Goal: Task Accomplishment & Management: Complete application form

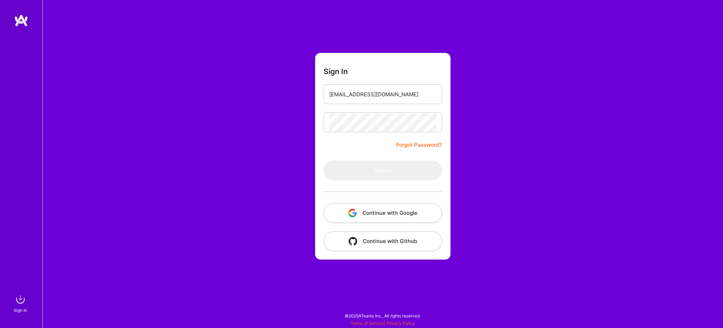
type input "[EMAIL_ADDRESS][DOMAIN_NAME]"
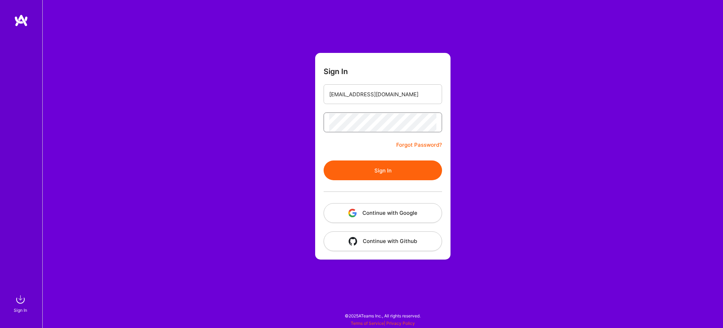
click at [323, 160] on button "Sign In" at bounding box center [382, 170] width 118 height 20
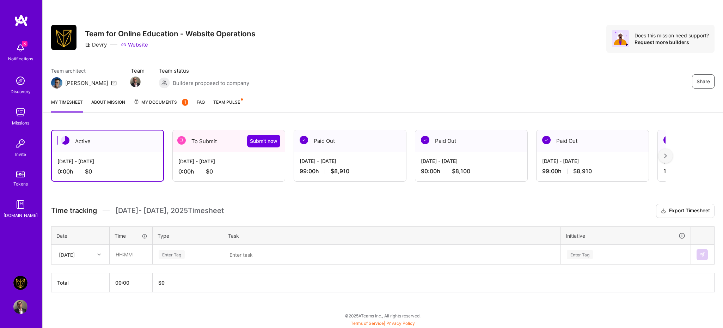
drag, startPoint x: 0, startPoint y: 0, endPoint x: 219, endPoint y: 162, distance: 272.3
click at [219, 162] on div "[DATE] - [DATE]" at bounding box center [228, 161] width 101 height 7
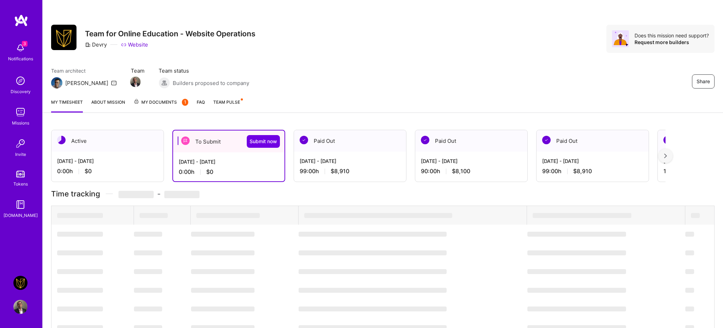
click at [217, 144] on div "To Submit Submit now" at bounding box center [228, 141] width 111 height 22
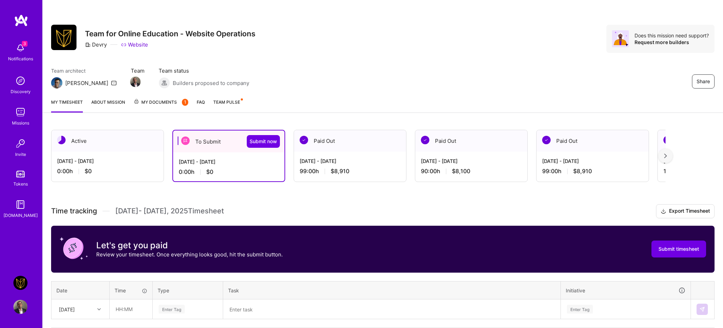
scroll to position [53, 0]
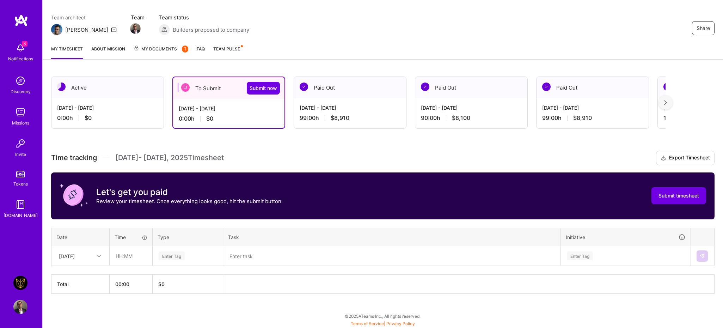
drag, startPoint x: 219, startPoint y: 162, endPoint x: 99, endPoint y: 259, distance: 153.9
click at [99, 259] on div at bounding box center [99, 255] width 11 height 9
click at [76, 276] on div "[DATE]" at bounding box center [80, 275] width 57 height 13
click at [119, 257] on input "text" at bounding box center [131, 255] width 42 height 19
type input "09:00"
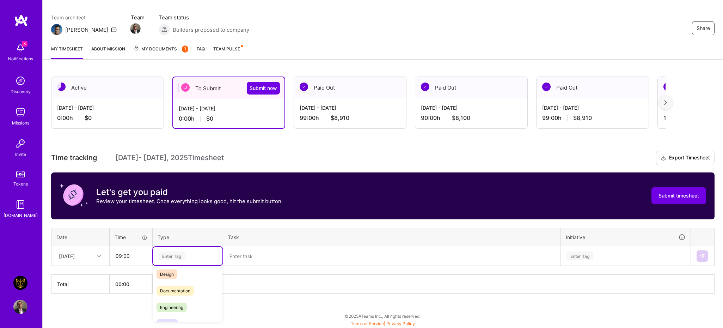
scroll to position [23, 0]
click at [176, 305] on span "Engineering" at bounding box center [171, 306] width 30 height 10
type input "des"
drag, startPoint x: 99, startPoint y: 259, endPoint x: 198, endPoint y: 276, distance: 100.5
click at [198, 276] on div "Design" at bounding box center [187, 279] width 69 height 17
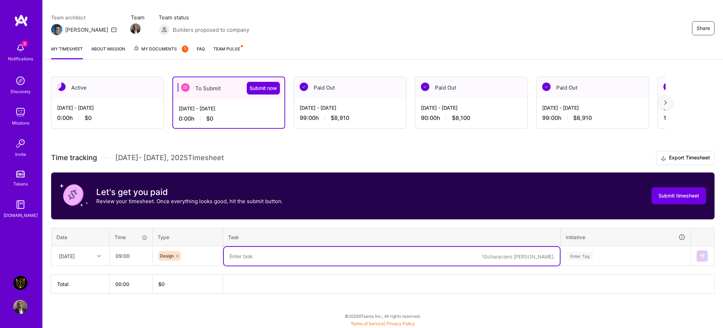
drag, startPoint x: 198, startPoint y: 276, endPoint x: 263, endPoint y: 259, distance: 66.8
click at [263, 259] on textarea at bounding box center [392, 256] width 336 height 19
click at [181, 254] on input "text" at bounding box center [181, 255] width 1 height 7
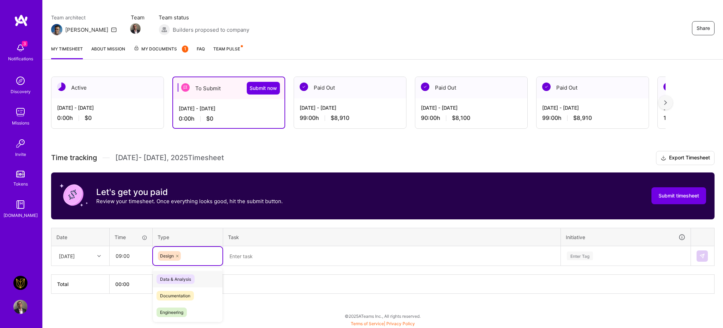
click at [183, 312] on span "Engineering" at bounding box center [171, 312] width 30 height 10
click at [264, 257] on textarea at bounding box center [392, 256] width 336 height 19
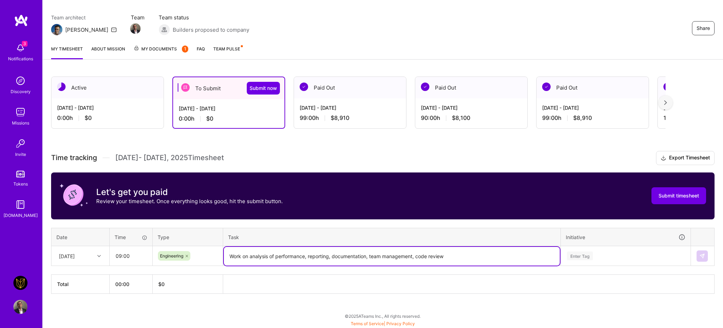
drag, startPoint x: 263, startPoint y: 259, endPoint x: 443, endPoint y: 252, distance: 180.9
click at [443, 252] on textarea "Work on analysis of performance, reporting, documentation, team management, cod…" at bounding box center [392, 256] width 336 height 19
drag, startPoint x: 443, startPoint y: 252, endPoint x: 475, endPoint y: 255, distance: 32.3
click at [475, 255] on textarea "Work on analysis of performance, reporting, documentation, team management, cod…" at bounding box center [392, 256] width 336 height 19
type textarea "Work on analysis of performance, reporting, documentation, team management, cod…"
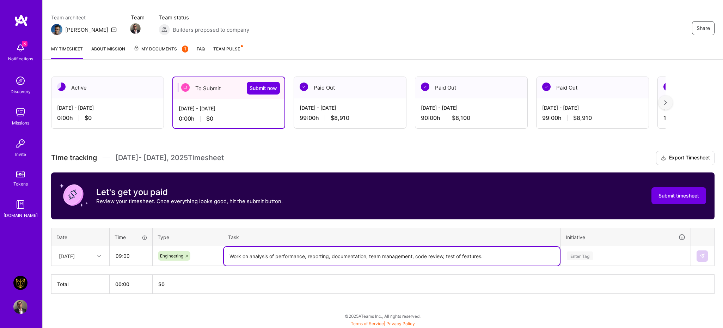
scroll to position [77, 0]
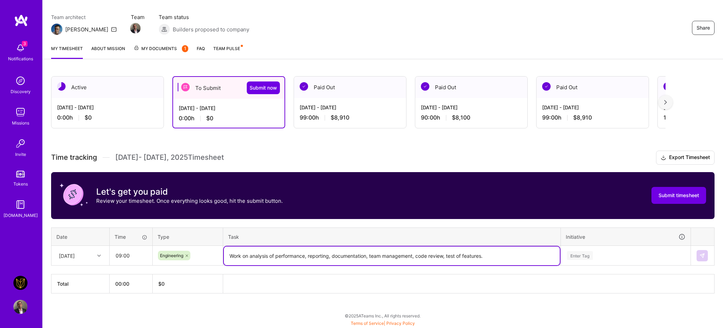
click at [599, 254] on div "Enter Tag" at bounding box center [625, 255] width 129 height 18
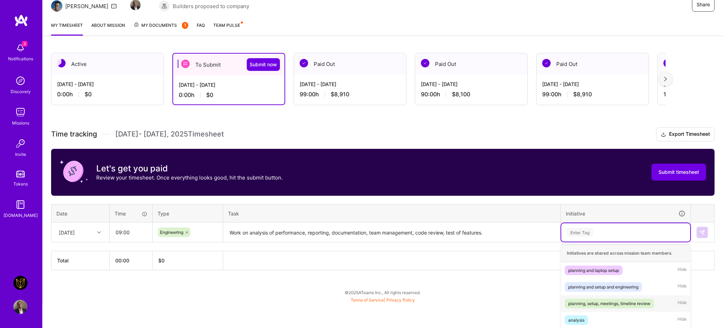
click at [591, 303] on div "planning, setup, meetings, timeline review" at bounding box center [609, 303] width 82 height 7
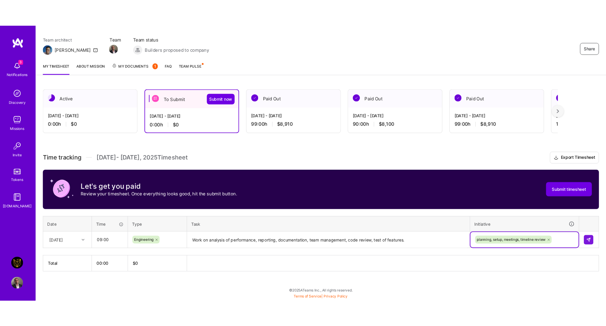
scroll to position [53, 0]
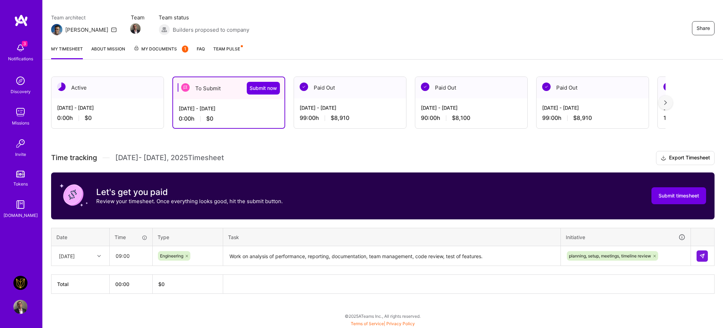
click at [532, 293] on th at bounding box center [468, 284] width 491 height 19
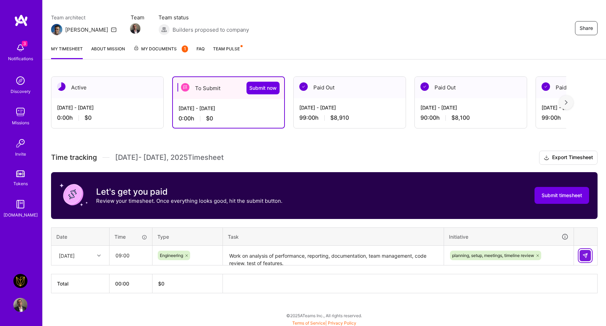
click at [589, 258] on button at bounding box center [585, 255] width 11 height 11
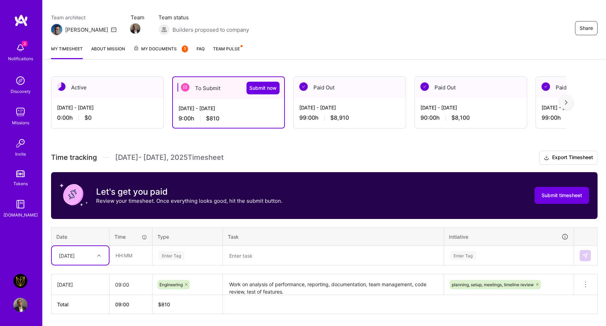
scroll to position [75, 0]
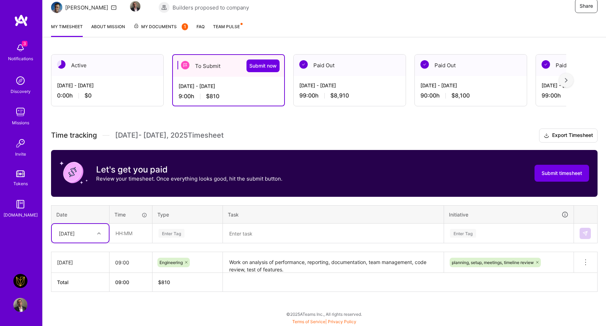
click at [88, 238] on div "[DATE]" at bounding box center [74, 234] width 39 height 12
click at [88, 254] on div "[DATE]" at bounding box center [80, 253] width 57 height 13
click at [136, 237] on input "text" at bounding box center [131, 233] width 42 height 19
type input "09:00"
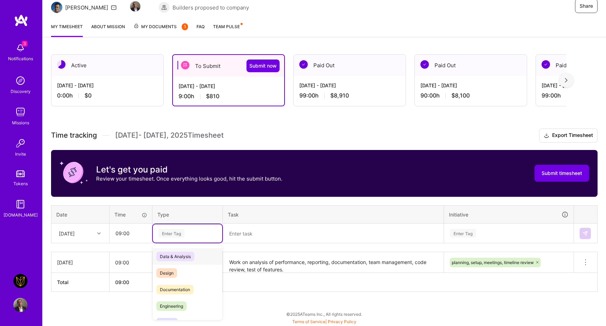
click at [184, 228] on div "Enter Tag" at bounding box center [187, 233] width 69 height 18
type input "g"
type input "engin"
click at [186, 255] on span "Engineering" at bounding box center [171, 257] width 30 height 10
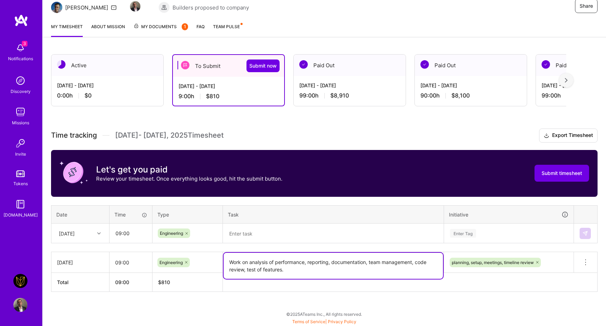
drag, startPoint x: 289, startPoint y: 270, endPoint x: 209, endPoint y: 244, distance: 84.5
click at [209, 244] on div "Time tracking [DATE] - [DATE] Timesheet Export Timesheet Let's get you paid Rev…" at bounding box center [324, 211] width 547 height 164
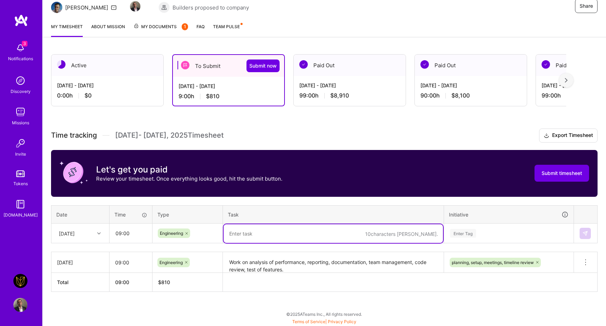
click at [252, 237] on textarea at bounding box center [334, 233] width 220 height 19
paste textarea "Work on analysis of performance, reporting, documentation, team management, cod…"
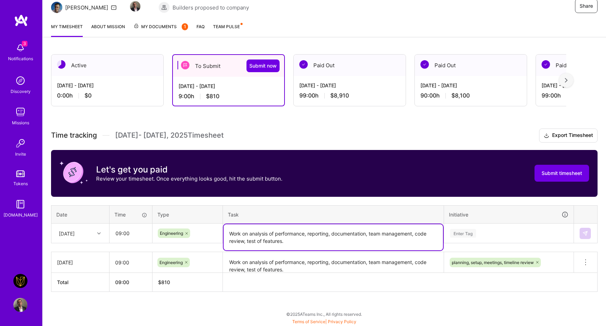
type textarea "Work on analysis of performance, reporting, documentation, team management, cod…"
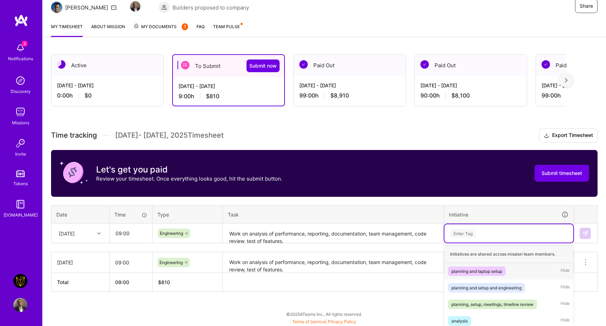
scroll to position [78, 0]
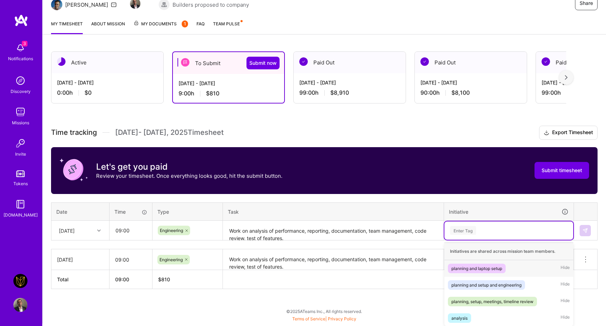
click at [475, 239] on div "Enter Tag" at bounding box center [509, 231] width 129 height 18
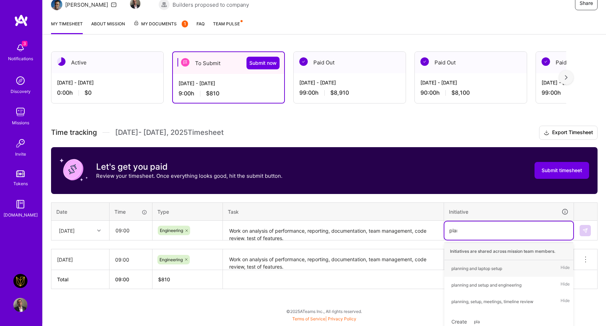
type input "plann"
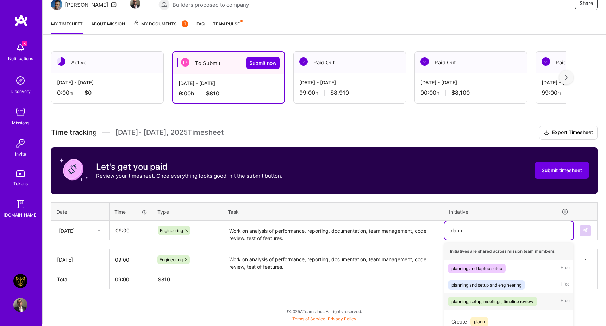
click at [488, 296] on div "planning, setup, meetings, timeline review Hide" at bounding box center [509, 302] width 129 height 17
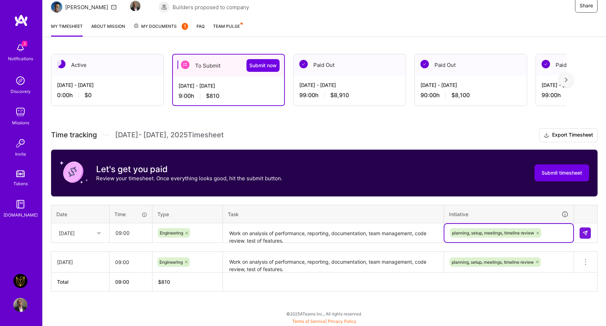
scroll to position [75, 0]
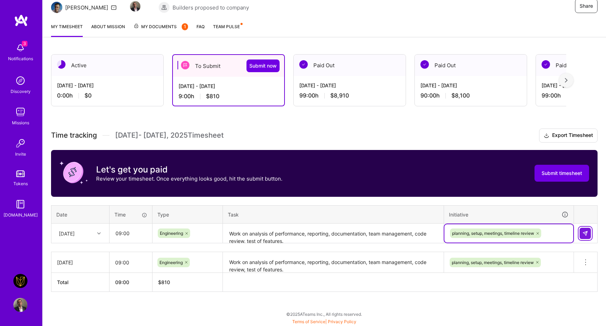
click at [585, 236] on button at bounding box center [585, 233] width 11 height 11
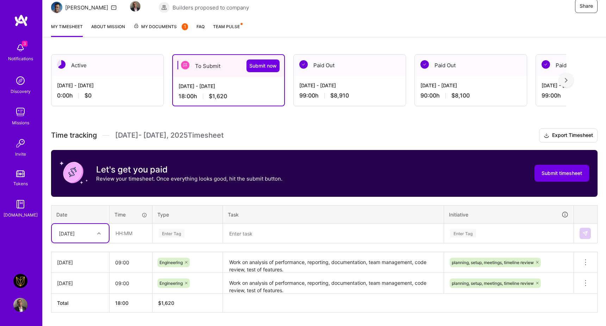
scroll to position [96, 0]
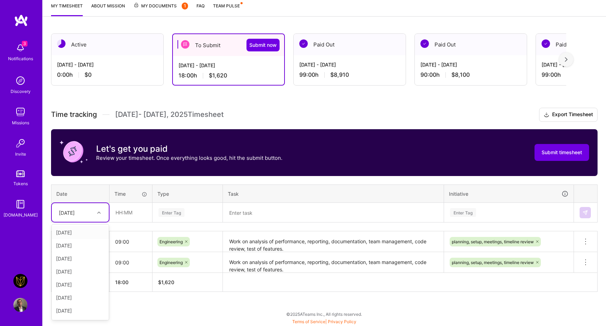
click at [87, 213] on div "[DATE]" at bounding box center [74, 213] width 39 height 12
click at [81, 244] on div "[DATE]" at bounding box center [80, 245] width 57 height 13
click at [133, 203] on td at bounding box center [131, 213] width 43 height 20
click at [130, 213] on input "text" at bounding box center [131, 212] width 42 height 19
type input "09:00"
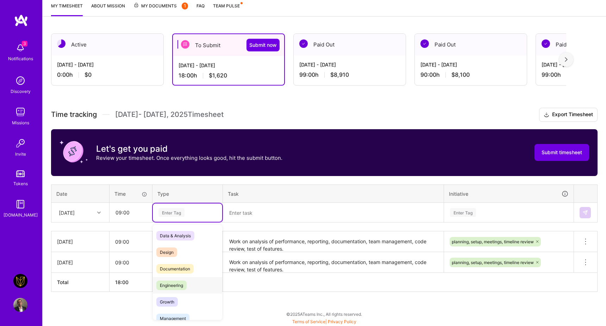
click at [181, 286] on span "Engineering" at bounding box center [171, 286] width 30 height 10
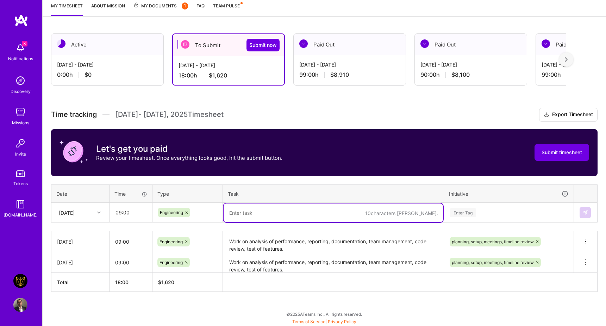
click at [240, 216] on textarea at bounding box center [334, 213] width 220 height 19
paste textarea "Work on analysis of performance, reporting, documentation, team management, cod…"
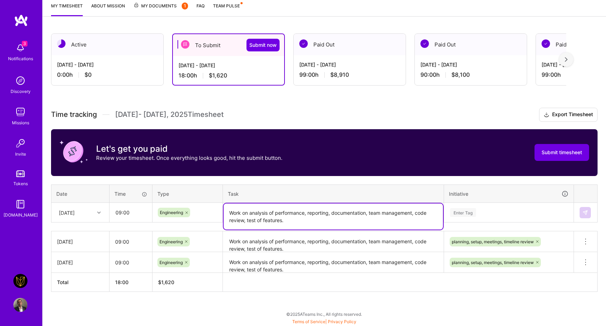
type textarea "Work on analysis of performance, reporting, documentation, team management, cod…"
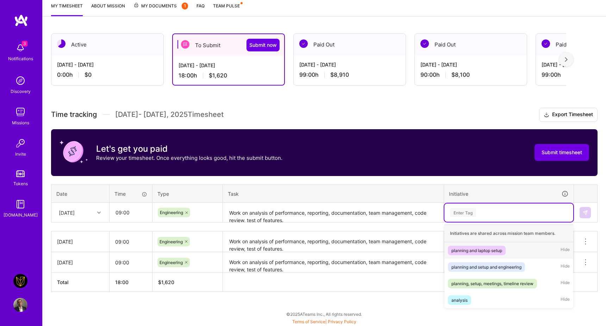
click at [487, 212] on div "Enter Tag" at bounding box center [509, 212] width 119 height 9
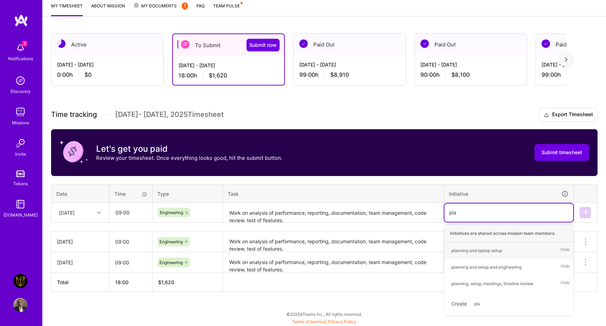
type input "plan"
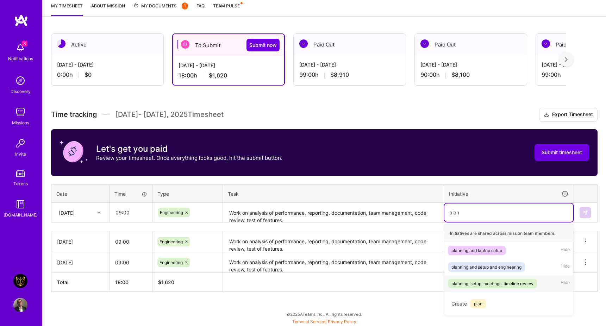
click at [480, 286] on div "planning, setup, meetings, timeline review" at bounding box center [493, 283] width 82 height 7
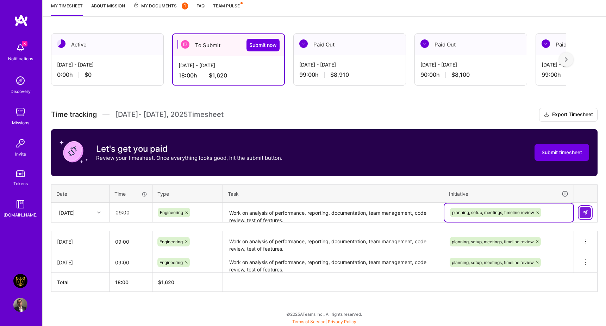
click at [586, 214] on img at bounding box center [586, 213] width 6 height 6
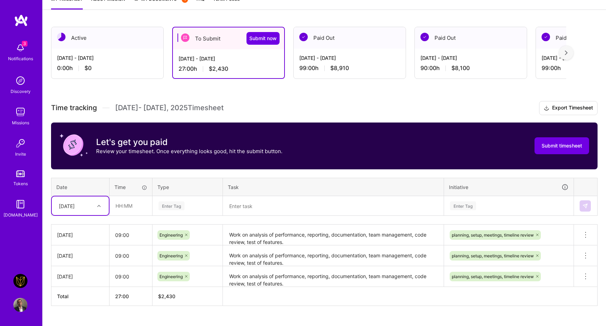
scroll to position [103, 0]
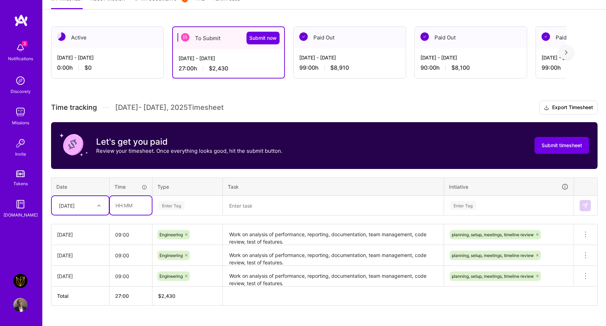
click at [136, 209] on input "text" at bounding box center [131, 205] width 42 height 19
type input "0"
type input "09:00"
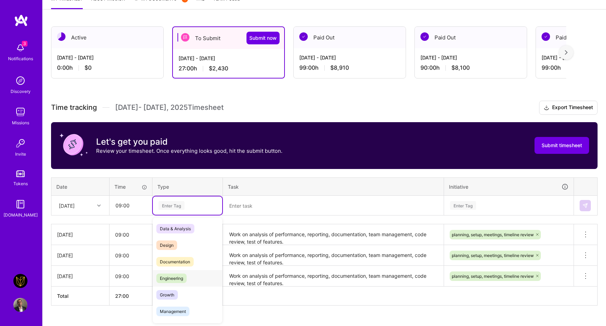
click at [197, 276] on div "Engineering" at bounding box center [187, 278] width 69 height 17
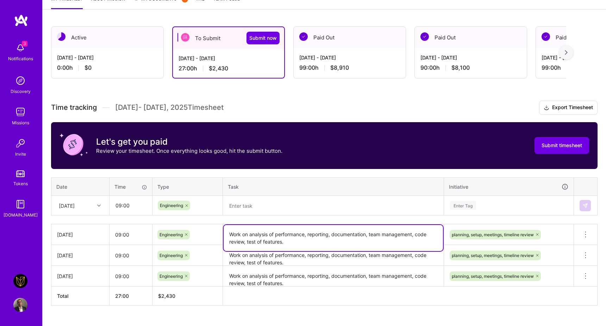
drag, startPoint x: 289, startPoint y: 241, endPoint x: 222, endPoint y: 233, distance: 67.4
click at [222, 233] on tr "[DATE] 09:00 Engineering Work on analysis of performance, reporting, documentat…" at bounding box center [324, 234] width 547 height 21
click at [263, 207] on textarea at bounding box center [334, 206] width 220 height 19
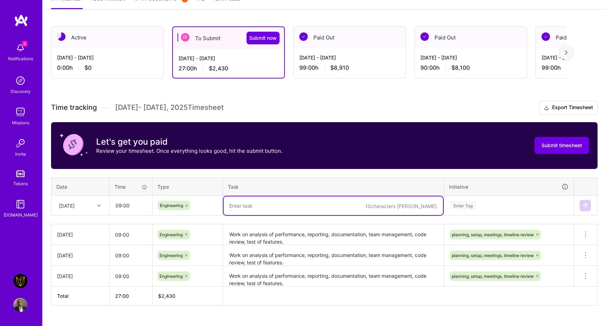
paste textarea "Work on analysis of performance, reporting, documentation, team management, cod…"
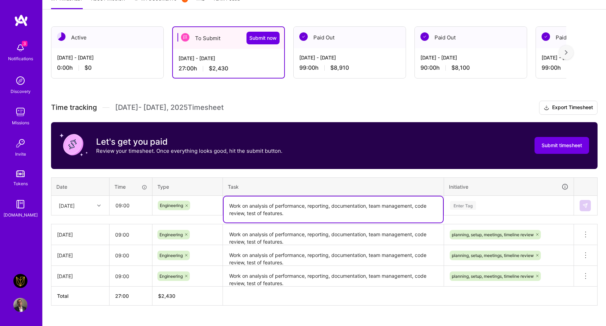
type textarea "Work on analysis of performance, reporting, documentation, team management, cod…"
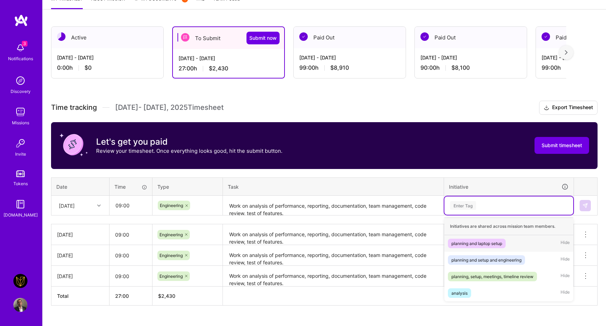
click at [497, 210] on div "Enter Tag" at bounding box center [509, 206] width 129 height 18
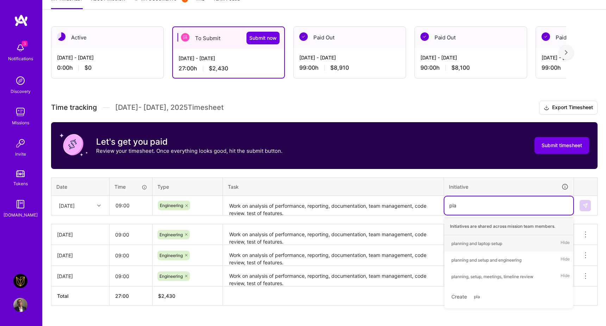
type input "plan"
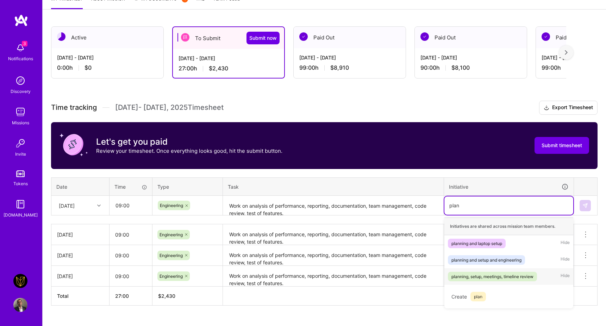
click at [497, 279] on div "planning, setup, meetings, timeline review" at bounding box center [493, 276] width 82 height 7
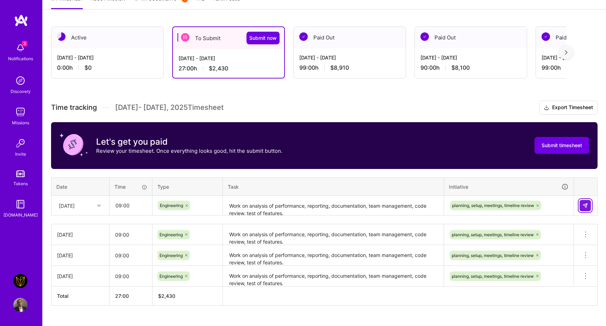
click at [589, 205] on button at bounding box center [585, 205] width 11 height 11
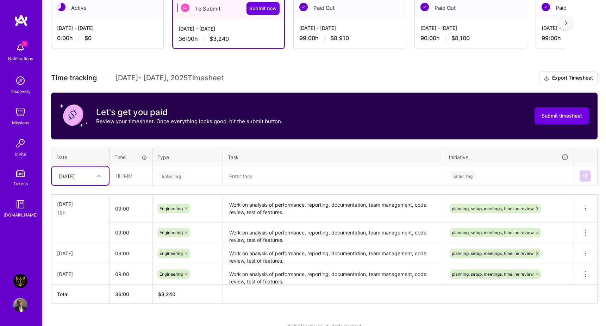
scroll to position [133, 0]
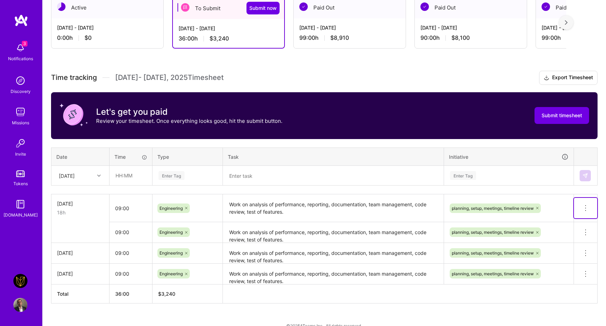
click at [586, 206] on icon at bounding box center [586, 208] width 8 height 8
click at [572, 224] on button "Delete row" at bounding box center [568, 220] width 37 height 17
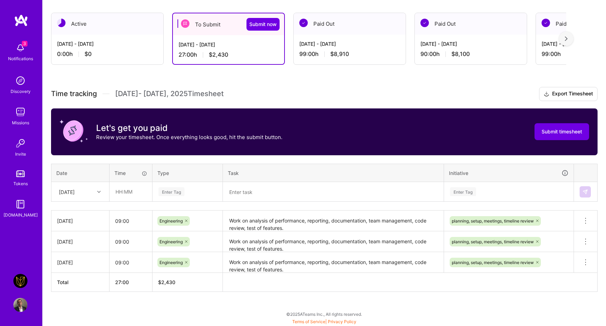
click at [91, 189] on div "[DATE]" at bounding box center [74, 192] width 39 height 12
click at [100, 174] on th "Date" at bounding box center [80, 173] width 58 height 18
click at [98, 190] on icon at bounding box center [99, 192] width 4 height 4
click at [86, 237] on div "[DATE]" at bounding box center [80, 238] width 57 height 13
click at [127, 202] on div "Time tracking [DATE] - [DATE] Timesheet Export Timesheet Let's get you paid Rev…" at bounding box center [324, 189] width 547 height 205
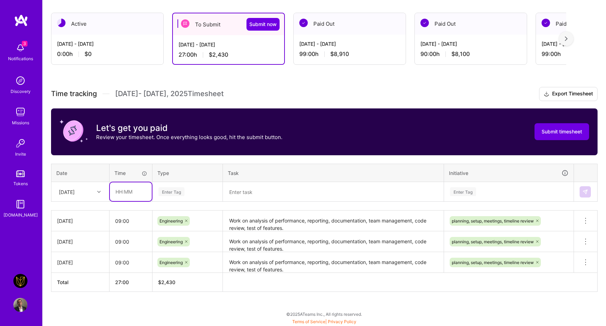
click at [128, 196] on input "text" at bounding box center [131, 192] width 42 height 19
type input "09:00"
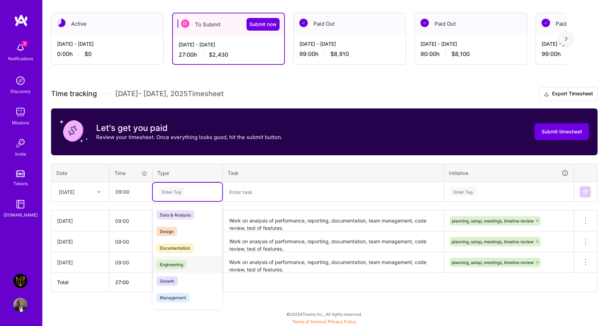
click at [193, 264] on div "Engineering" at bounding box center [187, 265] width 69 height 17
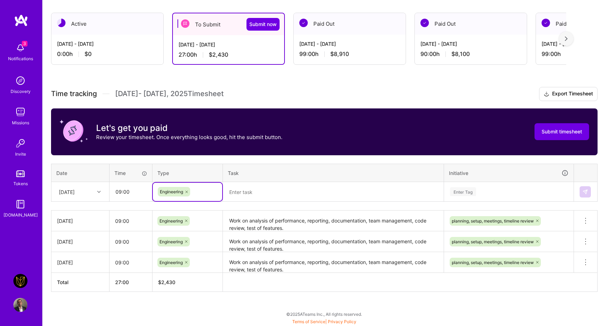
click at [246, 195] on textarea at bounding box center [334, 192] width 220 height 19
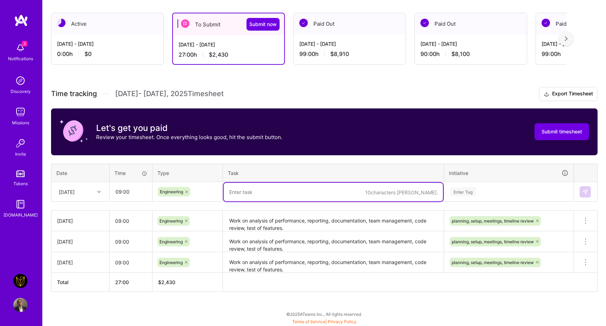
paste textarea "Work on analysis of performance, reporting, documentation, team management, cod…"
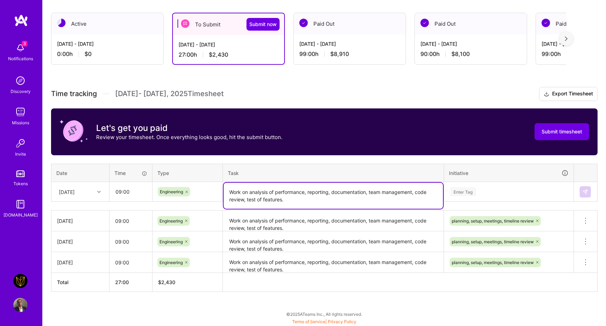
type textarea "Work on analysis of performance, reporting, documentation, team management, cod…"
click at [462, 183] on div "Enter Tag" at bounding box center [509, 192] width 129 height 18
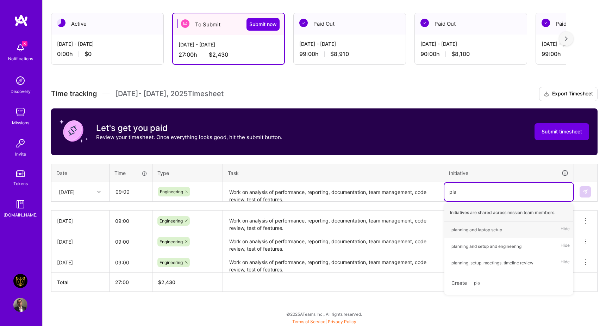
type input "plann"
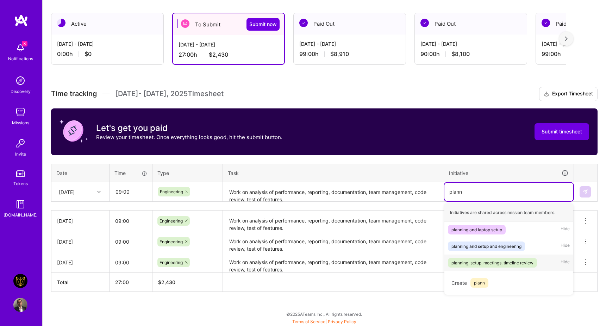
click at [488, 262] on div "planning, setup, meetings, timeline review" at bounding box center [493, 262] width 82 height 7
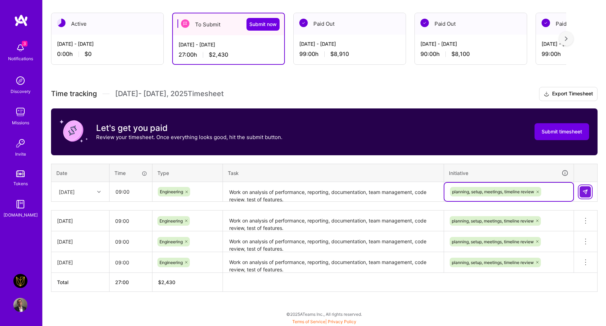
click at [590, 192] on button at bounding box center [585, 191] width 11 height 11
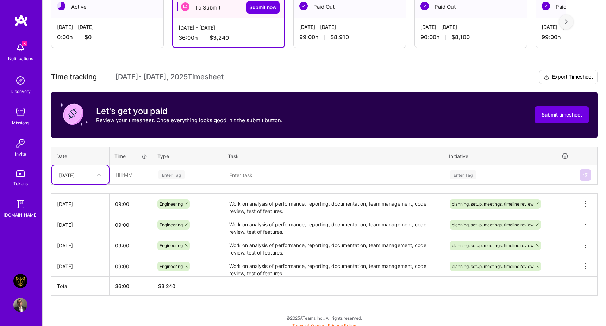
scroll to position [135, 0]
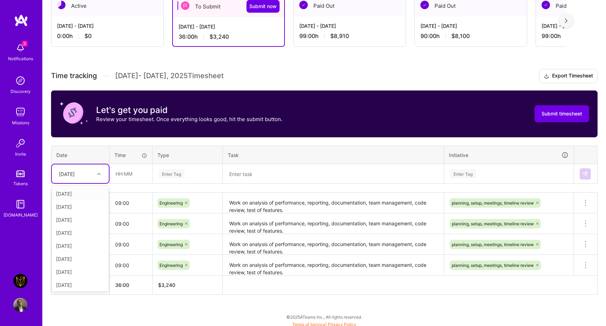
click at [75, 172] on div "[DATE]" at bounding box center [67, 173] width 16 height 7
click at [83, 260] on div "[DATE]" at bounding box center [80, 259] width 57 height 13
click at [127, 181] on input "text" at bounding box center [131, 174] width 42 height 19
type input "09:00"
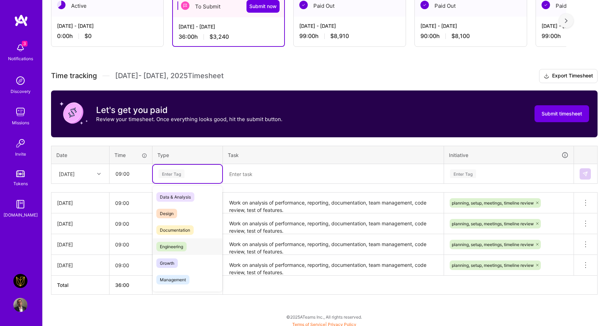
click at [173, 247] on span "Engineering" at bounding box center [171, 247] width 30 height 10
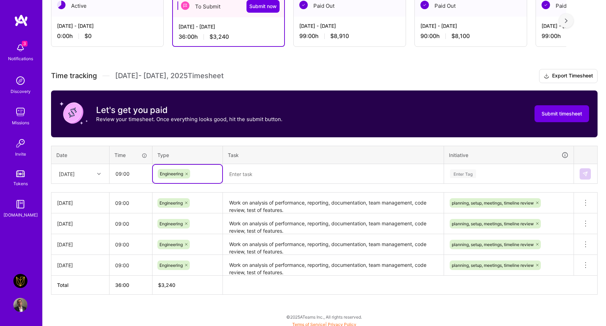
click at [256, 168] on textarea at bounding box center [334, 174] width 220 height 19
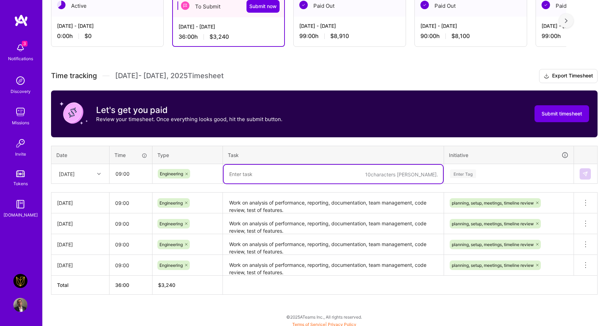
paste textarea "Work on analysis of performance, reporting, documentation, team management, cod…"
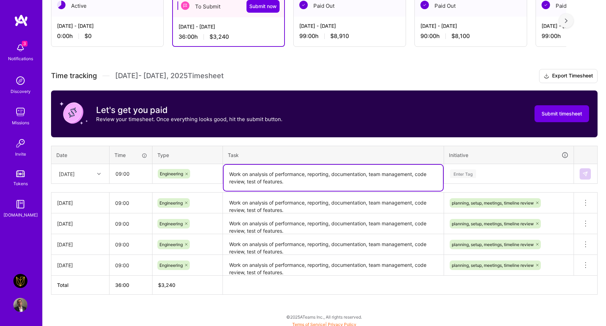
type textarea "Work on analysis of performance, reporting, documentation, team management, cod…"
click at [492, 175] on div "Enter Tag" at bounding box center [509, 173] width 119 height 9
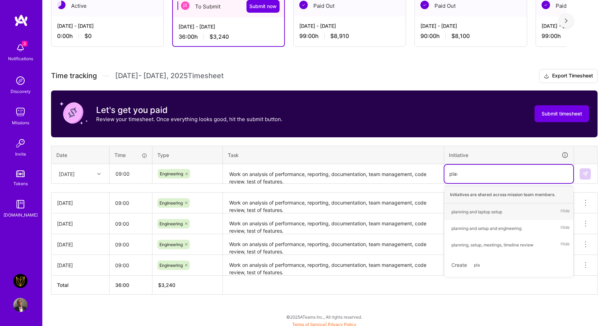
type input "plann"
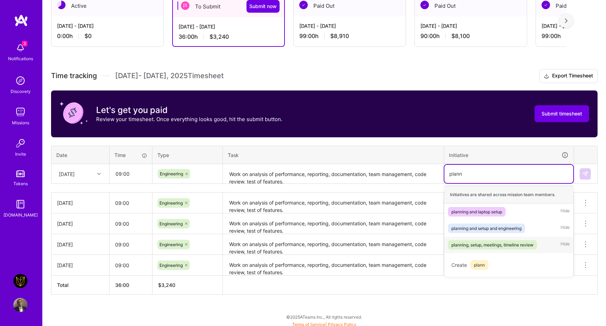
click at [495, 244] on div "planning, setup, meetings, timeline review" at bounding box center [493, 244] width 82 height 7
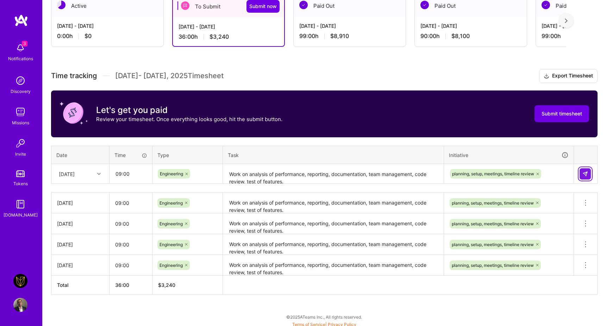
click at [587, 174] on img at bounding box center [586, 174] width 6 height 6
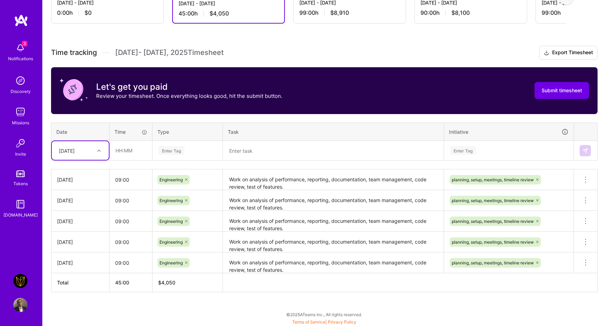
scroll to position [159, 0]
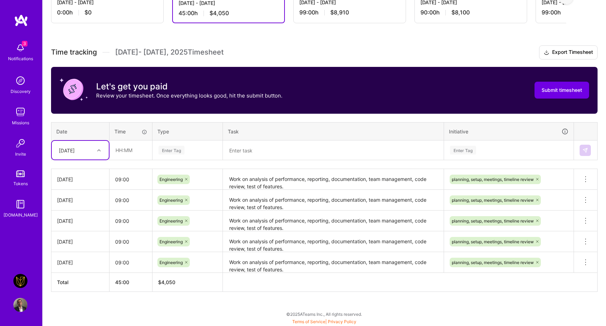
click at [75, 147] on div "[DATE]" at bounding box center [67, 150] width 16 height 7
click at [132, 156] on input "text" at bounding box center [131, 150] width 42 height 19
click at [93, 149] on div "[DATE]" at bounding box center [74, 150] width 39 height 12
click at [82, 247] on div "[DATE]" at bounding box center [80, 248] width 57 height 13
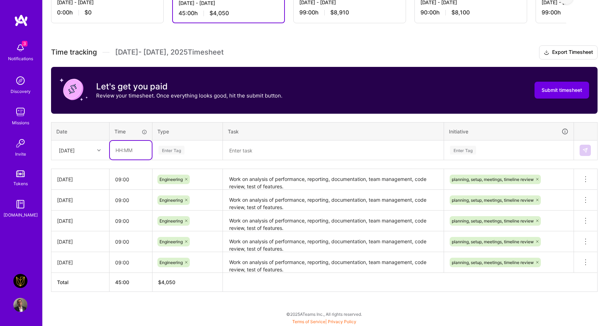
click at [121, 152] on input "text" at bounding box center [131, 150] width 42 height 19
type input "09:00"
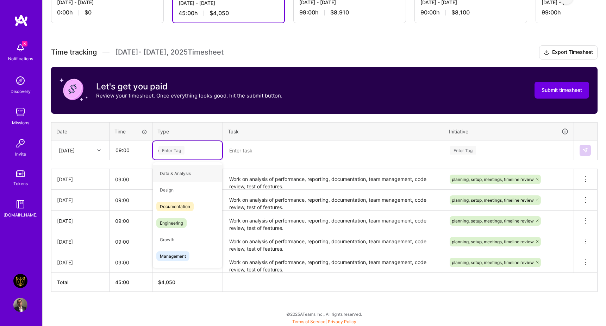
type input "en"
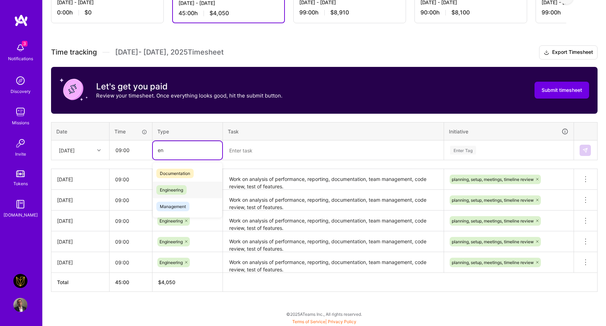
click at [189, 189] on div "Engineering" at bounding box center [187, 190] width 69 height 17
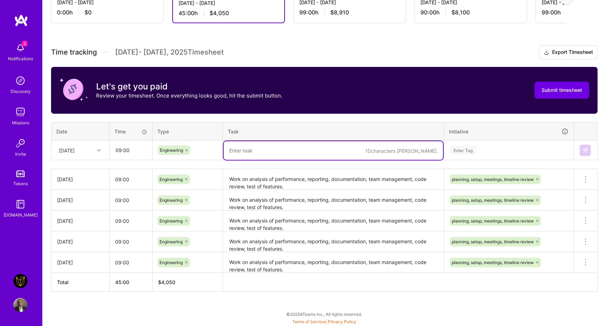
click at [235, 154] on textarea at bounding box center [334, 150] width 220 height 19
paste textarea "Work on analysis of performance, reporting, documentation, team management, cod…"
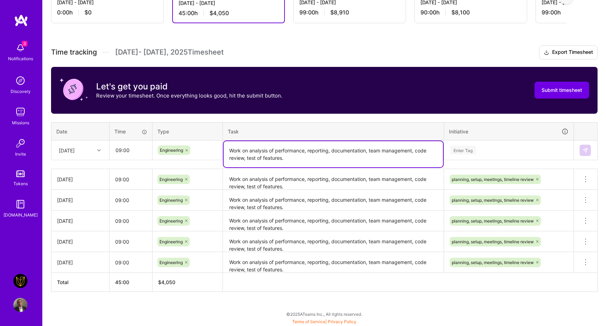
type textarea "Work on analysis of performance, reporting, documentation, team management, cod…"
click at [499, 143] on div "Enter Tag" at bounding box center [509, 150] width 129 height 18
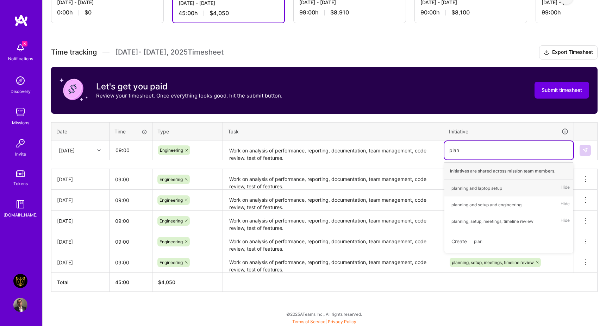
type input "plann"
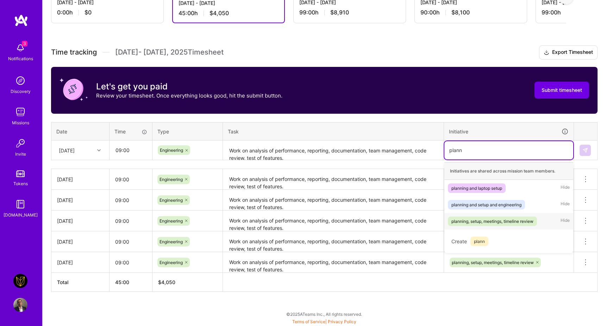
click at [497, 223] on div "planning, setup, meetings, timeline review" at bounding box center [493, 221] width 82 height 7
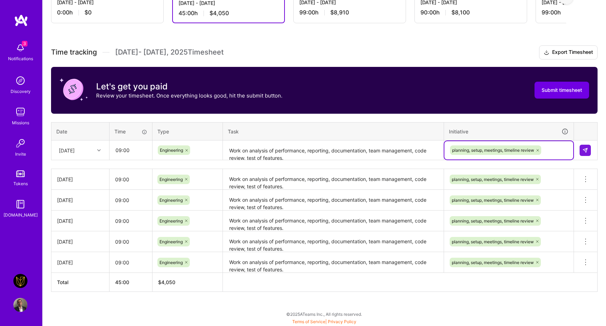
click at [591, 155] on div at bounding box center [586, 150] width 12 height 11
click at [589, 153] on button at bounding box center [585, 150] width 11 height 11
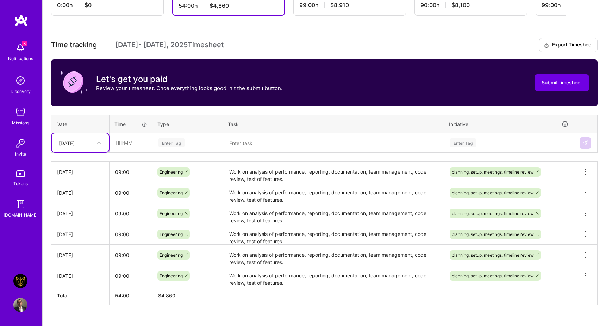
scroll to position [167, 0]
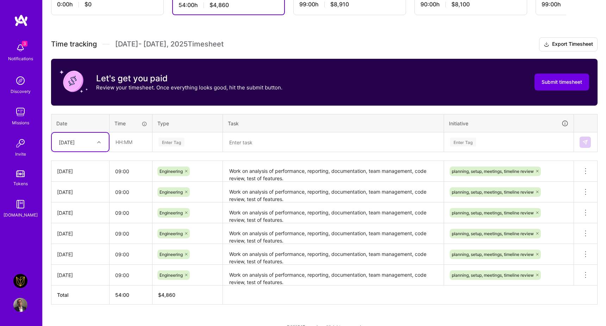
click at [75, 143] on div "[DATE]" at bounding box center [67, 141] width 16 height 7
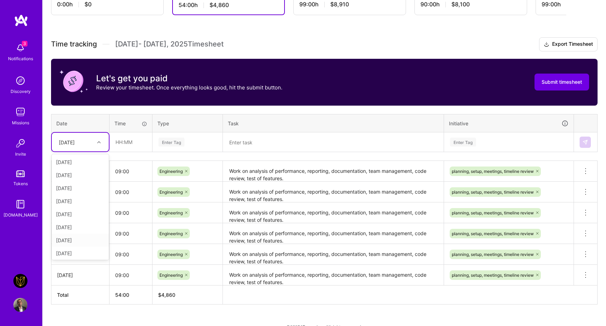
scroll to position [9, 0]
click at [89, 243] on div "[DATE]" at bounding box center [80, 244] width 57 height 13
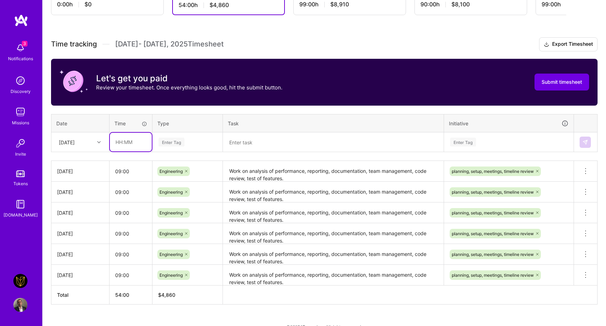
click at [142, 144] on input "text" at bounding box center [131, 142] width 42 height 19
type input "09:00"
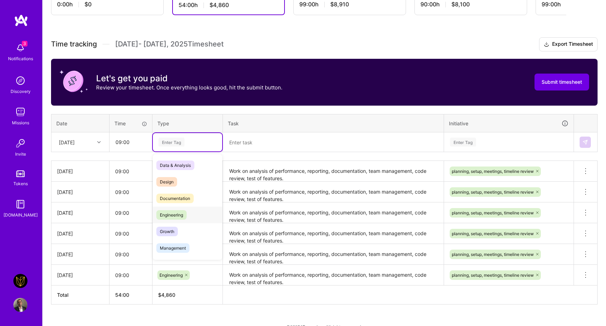
click at [179, 214] on span "Engineering" at bounding box center [171, 215] width 30 height 10
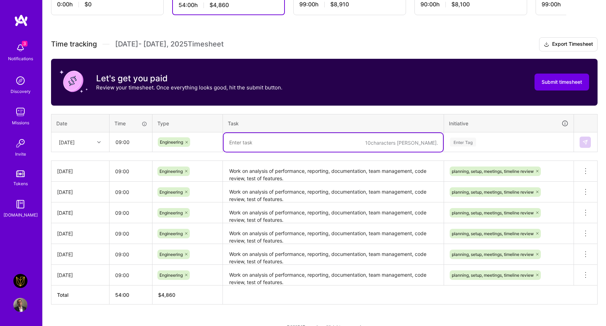
click at [253, 144] on textarea at bounding box center [334, 142] width 220 height 19
paste textarea "Work on analysis of performance, reporting, documentation, team management, cod…"
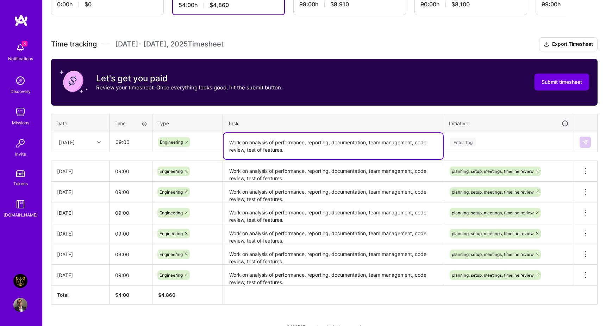
type textarea "Work on analysis of performance, reporting, documentation, team management, cod…"
click at [471, 138] on div "Enter Tag" at bounding box center [463, 142] width 26 height 11
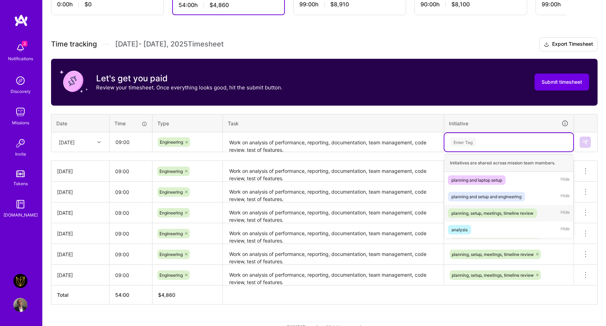
click at [477, 209] on span "planning, setup, meetings, timeline review" at bounding box center [492, 214] width 89 height 10
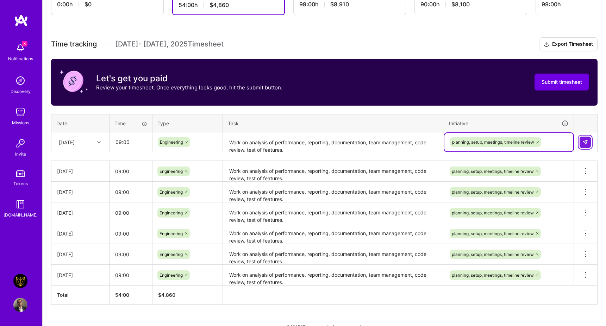
click at [583, 142] on img at bounding box center [586, 143] width 6 height 6
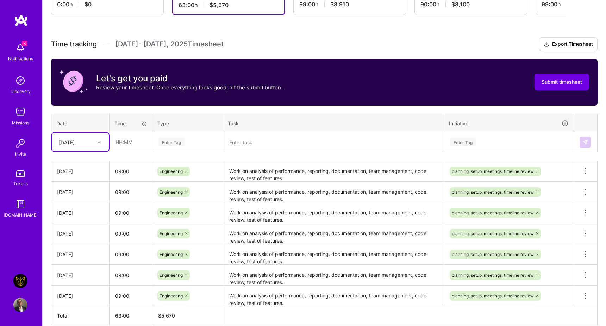
scroll to position [200, 0]
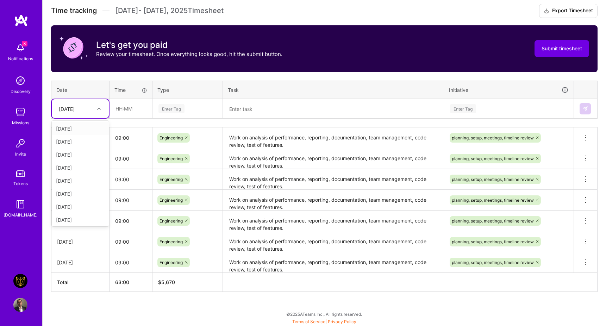
click at [79, 113] on div "[DATE]" at bounding box center [74, 109] width 39 height 12
click at [81, 158] on div "[DATE]" at bounding box center [80, 154] width 57 height 13
click at [80, 118] on td "[DATE]" at bounding box center [80, 109] width 58 height 20
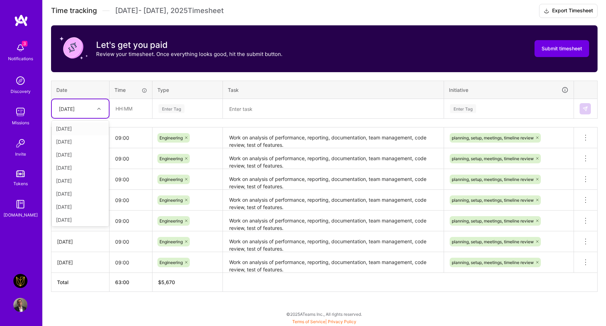
click at [75, 111] on div "[DATE]" at bounding box center [67, 108] width 16 height 7
click at [85, 211] on div "[DATE]" at bounding box center [80, 211] width 57 height 13
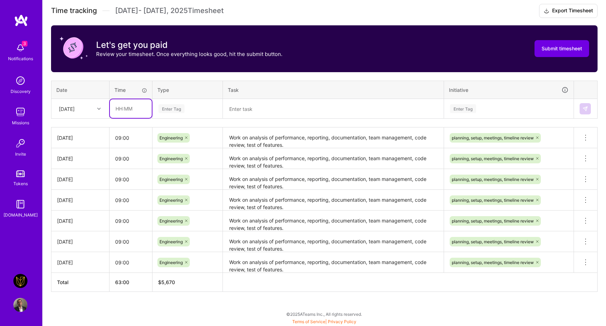
click at [129, 117] on input "text" at bounding box center [131, 108] width 42 height 19
type input "09:00"
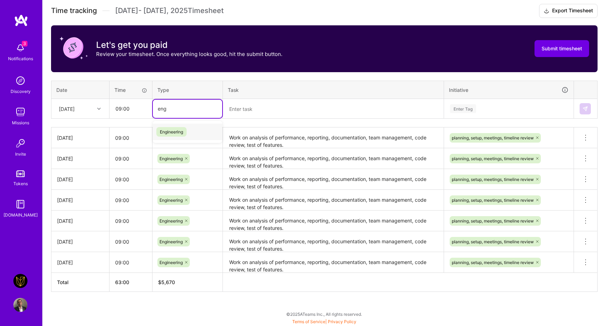
type input "engi"
click at [184, 136] on span "Engineering" at bounding box center [171, 132] width 30 height 10
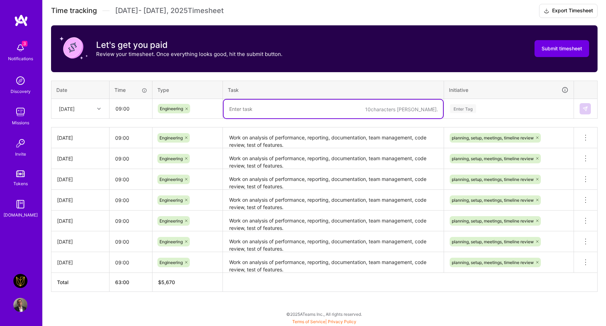
click at [250, 107] on textarea at bounding box center [334, 109] width 220 height 19
paste textarea "Work on analysis of performance, reporting, documentation, team management, cod…"
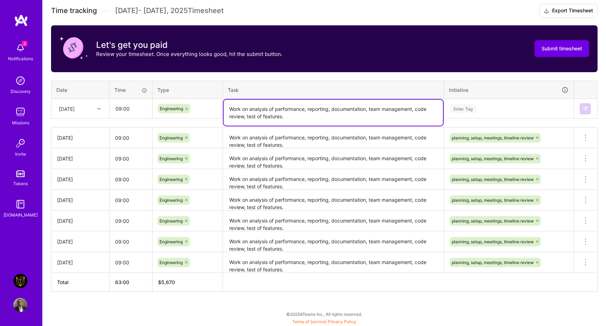
type textarea "Work on analysis of performance, reporting, documentation, team management, cod…"
click at [513, 120] on div "Time tracking [DATE] - [DATE] Timesheet Export Timesheet Let's get you paid Rev…" at bounding box center [324, 148] width 547 height 288
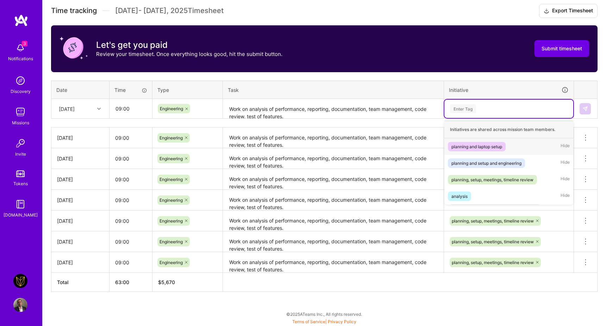
click at [509, 109] on div "Enter Tag" at bounding box center [509, 108] width 119 height 9
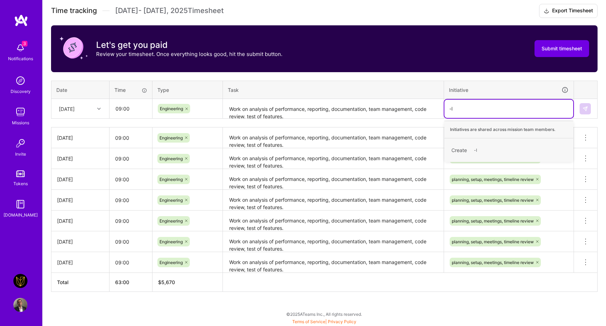
type input "-"
type input "p"
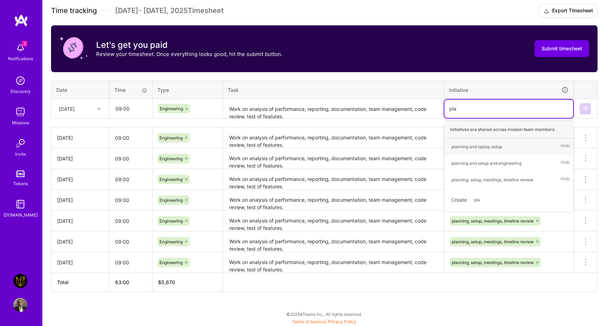
type input "plan"
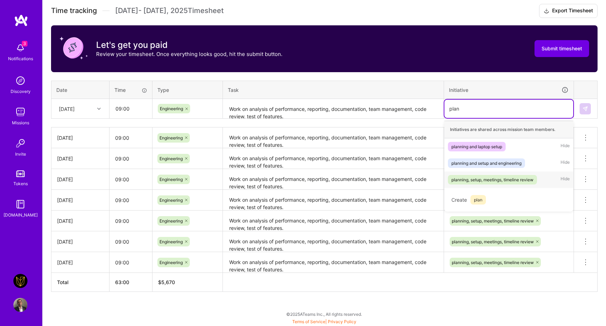
click at [504, 183] on span "planning, setup, meetings, timeline review" at bounding box center [492, 180] width 89 height 10
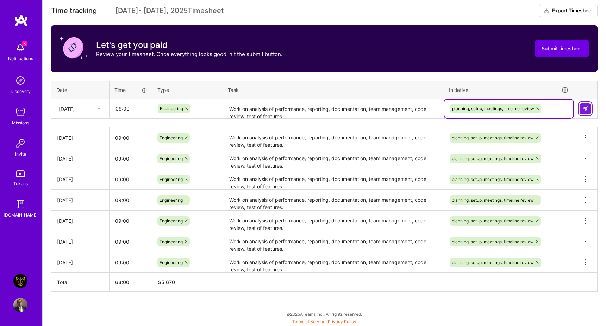
click at [584, 111] on img at bounding box center [586, 109] width 6 height 6
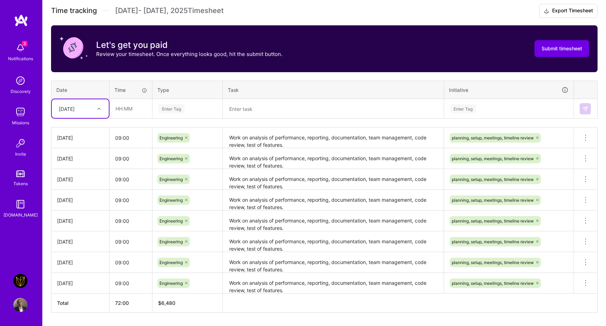
click at [75, 105] on div "[DATE]" at bounding box center [67, 108] width 16 height 7
click at [104, 78] on div "Time tracking [DATE] - [DATE] Timesheet Export Timesheet Let's get you paid Rev…" at bounding box center [324, 158] width 547 height 309
click at [90, 114] on div "[DATE]" at bounding box center [74, 109] width 39 height 12
click at [133, 107] on input "text" at bounding box center [131, 108] width 42 height 19
type input "09:00"
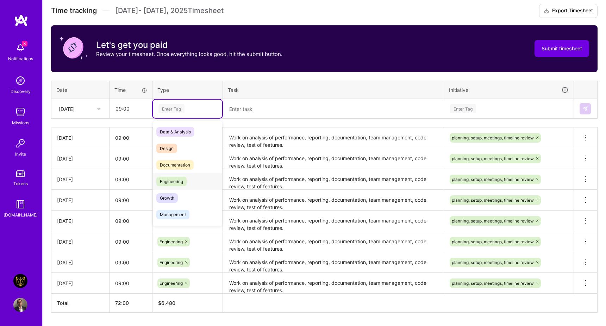
click at [184, 178] on span "Engineering" at bounding box center [171, 182] width 30 height 10
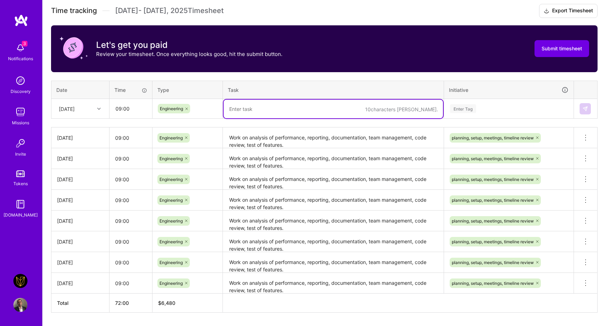
click at [263, 107] on textarea at bounding box center [334, 109] width 220 height 19
paste textarea "Work on analysis of performance, reporting, documentation, team management, cod…"
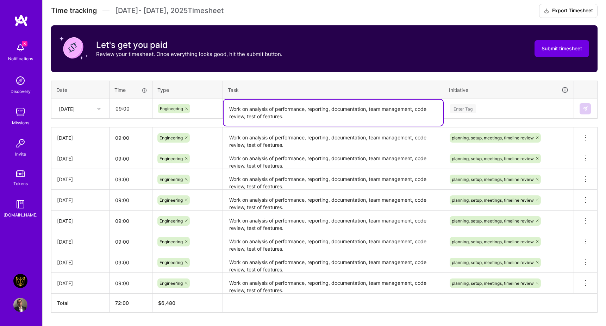
type textarea "Work on analysis of performance, reporting, documentation, team management, cod…"
click at [460, 117] on div "Enter Tag" at bounding box center [509, 109] width 129 height 18
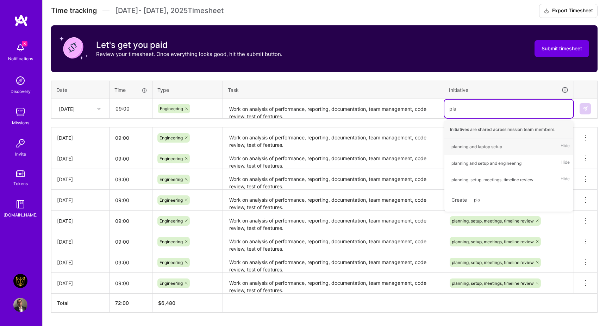
type input "plan"
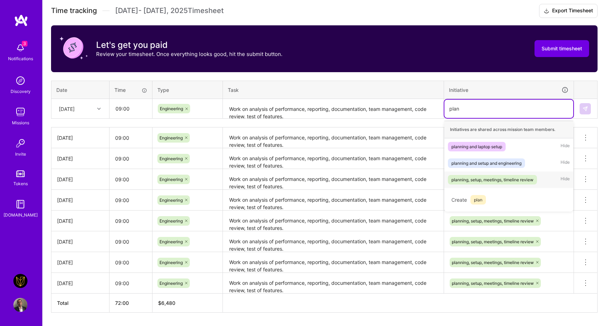
click at [484, 179] on div "planning, setup, meetings, timeline review" at bounding box center [493, 179] width 82 height 7
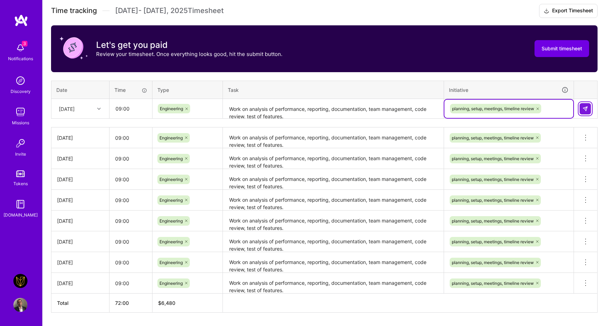
click at [590, 110] on button at bounding box center [585, 108] width 11 height 11
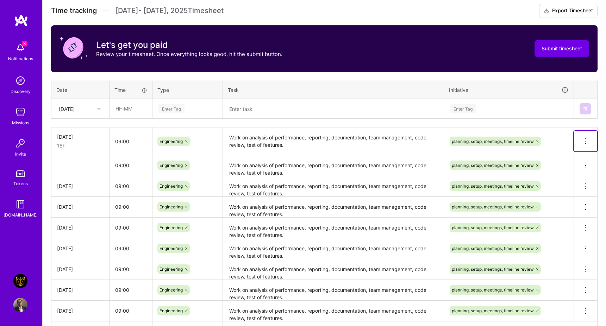
click at [593, 140] on button at bounding box center [585, 141] width 23 height 20
click at [565, 155] on button "Delete row" at bounding box center [568, 153] width 37 height 17
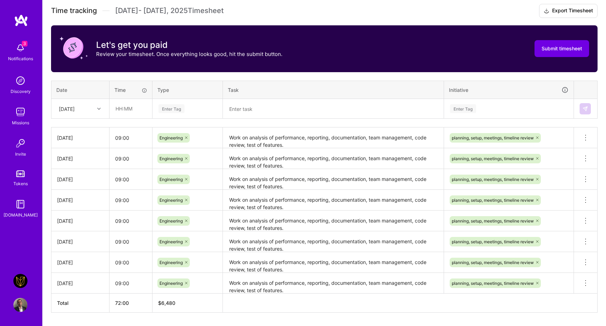
click at [93, 109] on div "[DATE]" at bounding box center [74, 109] width 39 height 12
click at [82, 167] on div "[DATE]" at bounding box center [80, 166] width 57 height 13
click at [133, 107] on input "text" at bounding box center [131, 108] width 42 height 19
type input "09:00"
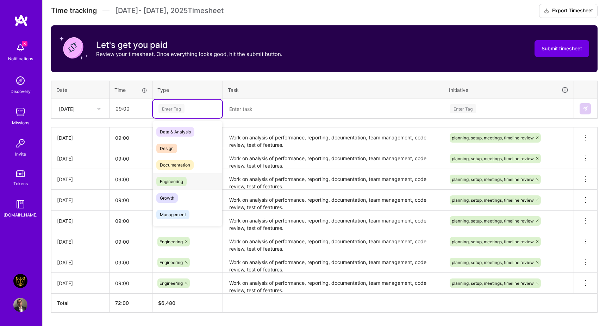
click at [165, 184] on span "Engineering" at bounding box center [171, 182] width 30 height 10
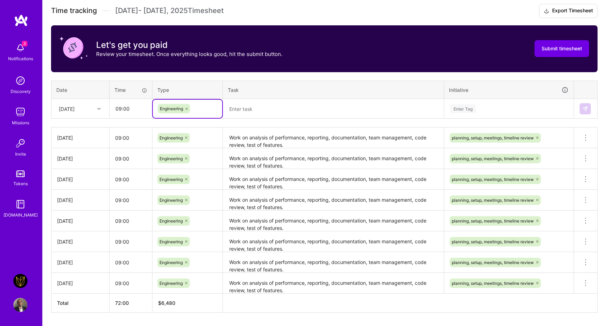
click at [258, 105] on textarea at bounding box center [334, 109] width 220 height 19
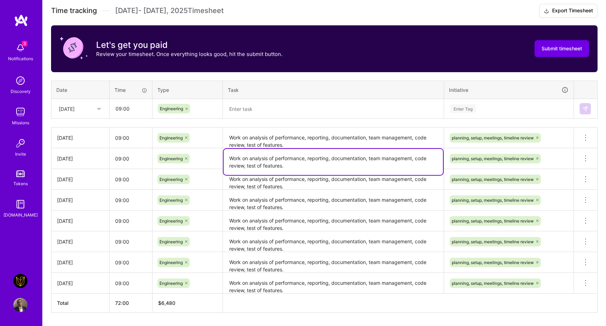
drag, startPoint x: 295, startPoint y: 149, endPoint x: 246, endPoint y: 127, distance: 53.8
click at [246, 128] on tbody "[DATE] 09:00 Engineering Work on analysis of performance, reporting, documentat…" at bounding box center [324, 211] width 547 height 166
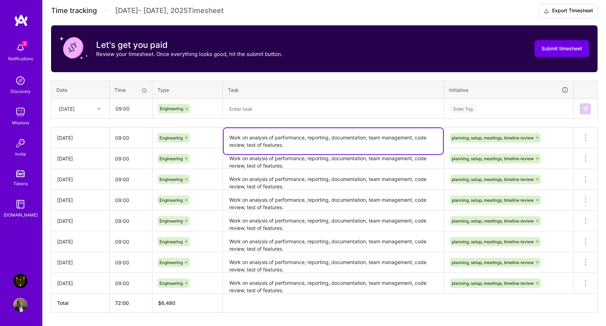
drag, startPoint x: 290, startPoint y: 144, endPoint x: 224, endPoint y: 131, distance: 67.2
click at [224, 131] on textarea "Work on analysis of performance, reporting, documentation, team management, cod…" at bounding box center [334, 141] width 220 height 26
click at [259, 109] on textarea at bounding box center [334, 109] width 220 height 19
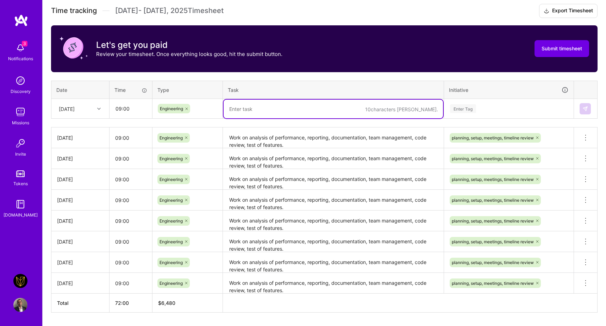
paste textarea "Work on analysis of performance, reporting, documentation, team management, cod…"
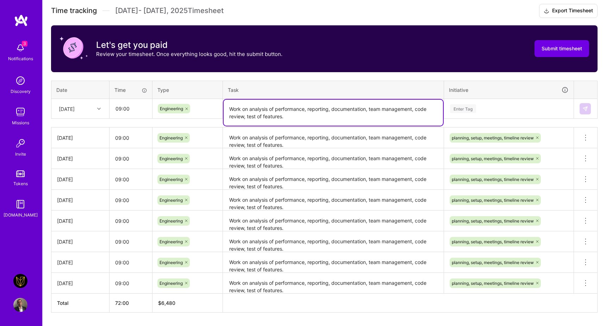
type textarea "Work on analysis of performance, reporting, documentation, team management, cod…"
click at [466, 106] on div "Enter Tag" at bounding box center [463, 108] width 26 height 11
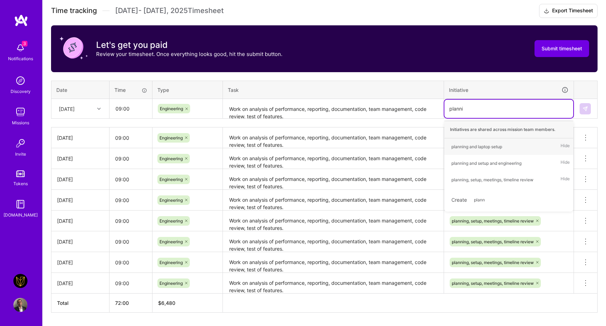
type input "planning"
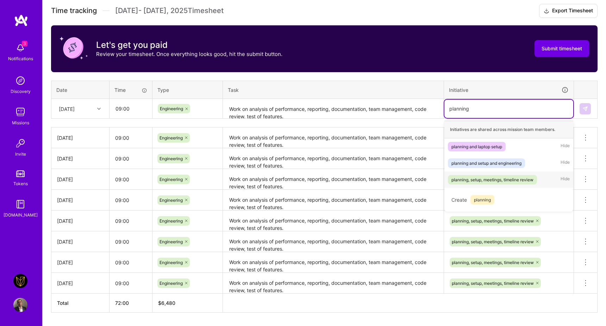
click at [492, 180] on div "planning, setup, meetings, timeline review" at bounding box center [493, 179] width 82 height 7
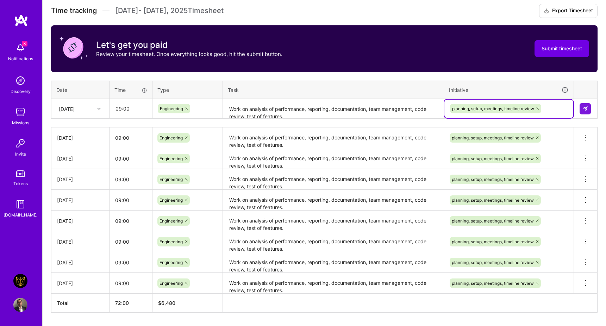
click at [592, 107] on td at bounding box center [586, 109] width 24 height 20
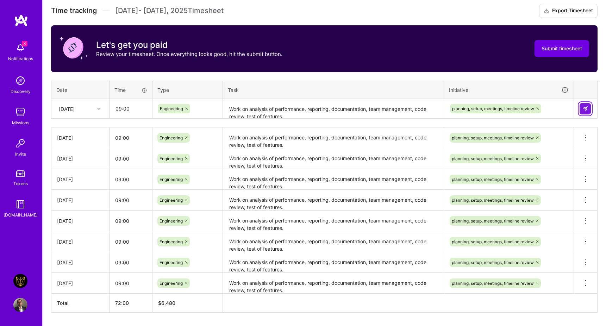
click at [588, 107] on button at bounding box center [585, 108] width 11 height 11
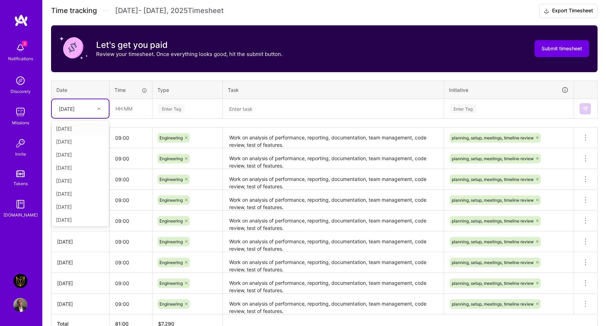
click at [94, 109] on div "[DATE]" at bounding box center [74, 109] width 39 height 12
click at [78, 204] on div "[DATE]" at bounding box center [80, 205] width 57 height 13
click at [132, 108] on input "text" at bounding box center [131, 108] width 42 height 19
type input "09:00"
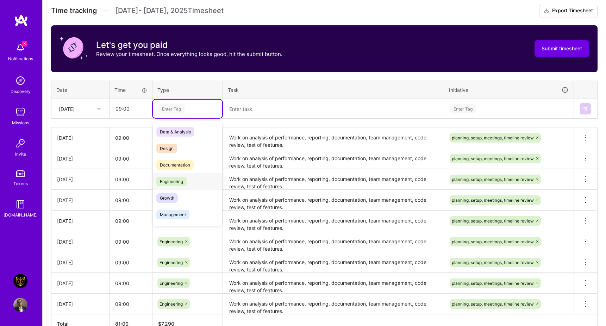
click at [189, 177] on div "Engineering" at bounding box center [187, 181] width 69 height 17
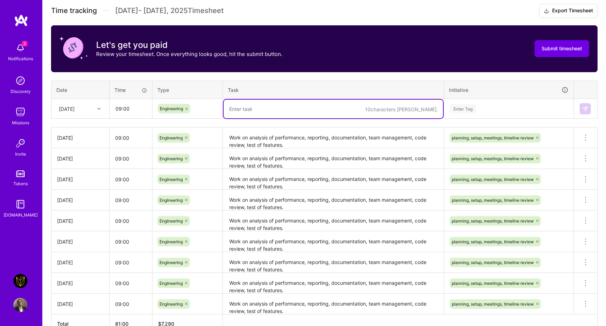
click at [242, 110] on textarea at bounding box center [334, 109] width 220 height 19
paste textarea "Work on analysis of performance, reporting, documentation, team management, cod…"
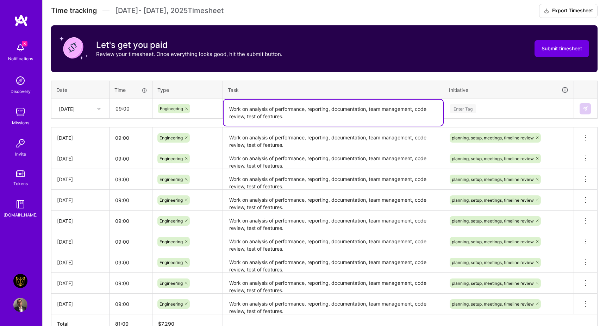
type textarea "Work on analysis of performance, reporting, documentation, team management, cod…"
click at [469, 107] on div "Enter Tag" at bounding box center [463, 108] width 26 height 11
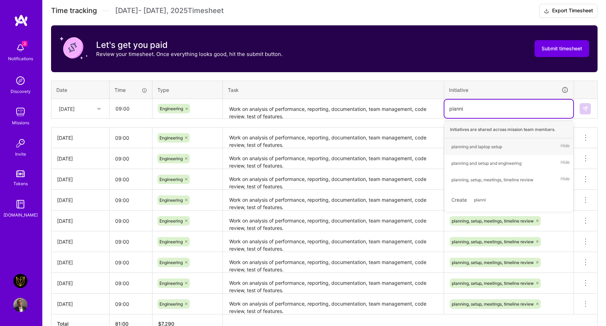
type input "plannin"
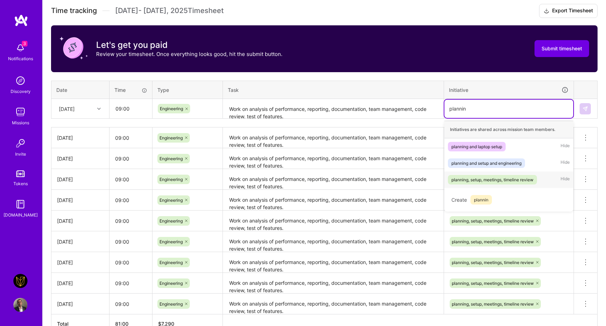
click at [495, 176] on div "planning, setup, meetings, timeline review" at bounding box center [493, 179] width 82 height 7
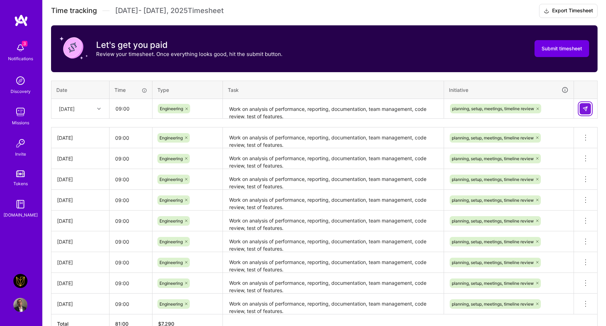
click at [587, 110] on img at bounding box center [586, 109] width 6 height 6
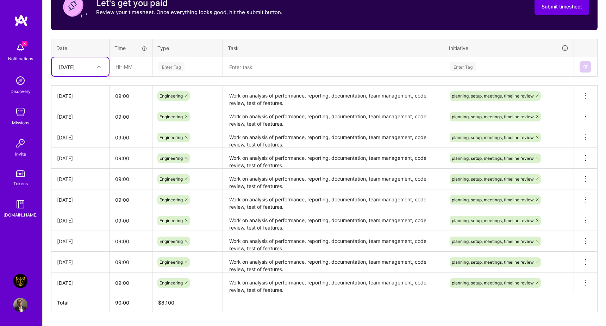
scroll to position [249, 0]
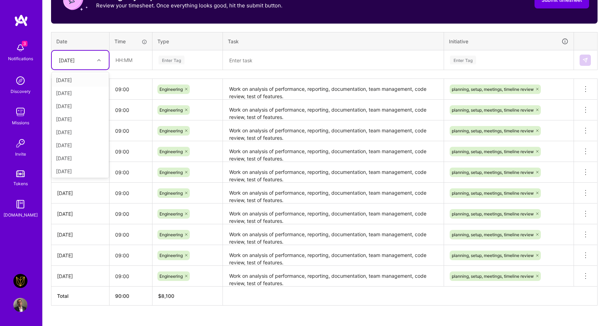
click at [91, 58] on div "[DATE]" at bounding box center [74, 60] width 39 height 12
click at [95, 51] on div "[DATE]" at bounding box center [80, 60] width 57 height 19
click at [94, 59] on div "[DATE]" at bounding box center [74, 60] width 39 height 12
click at [80, 169] on div "[DATE]" at bounding box center [80, 170] width 57 height 13
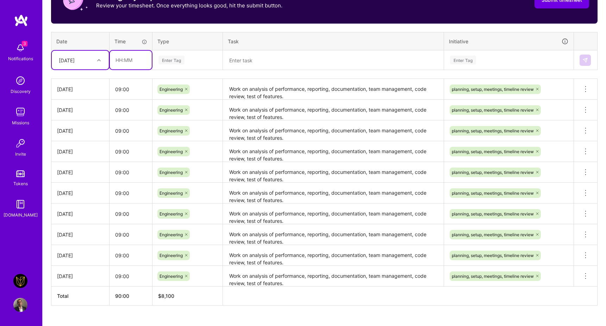
click at [140, 59] on input "text" at bounding box center [131, 60] width 42 height 19
type input "09:00"
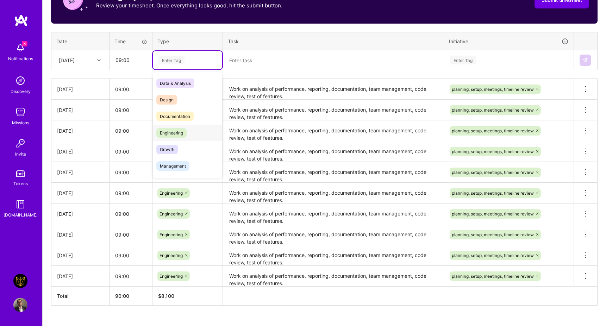
click at [181, 131] on span "Engineering" at bounding box center [171, 133] width 30 height 10
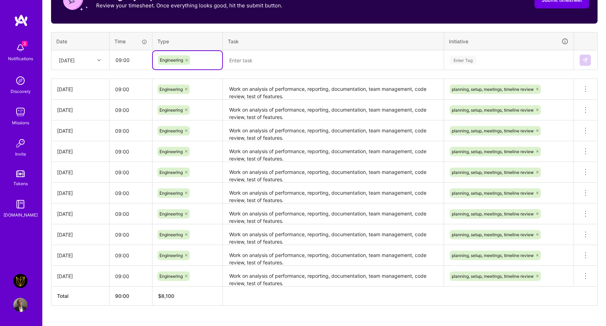
click at [250, 60] on textarea at bounding box center [334, 60] width 220 height 19
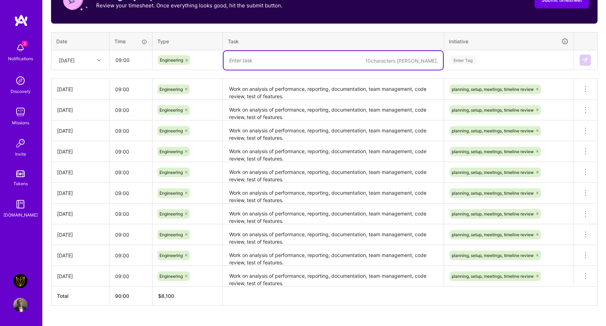
paste textarea "Work on analysis of performance, reporting, documentation, team management, cod…"
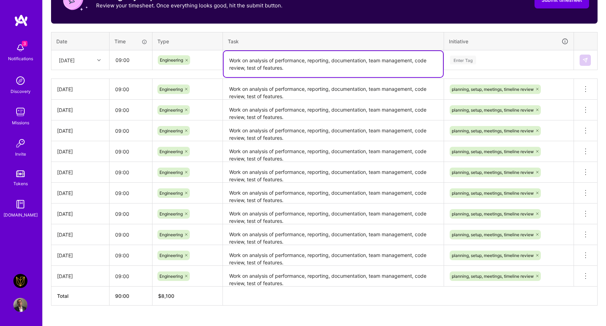
type textarea "Work on analysis of performance, reporting, documentation, team management, cod…"
click at [483, 64] on div "Enter Tag" at bounding box center [509, 60] width 129 height 18
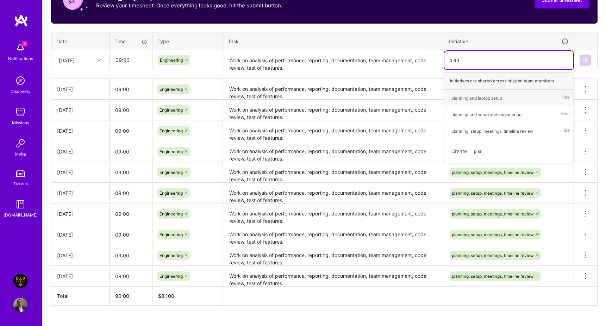
type input "plann"
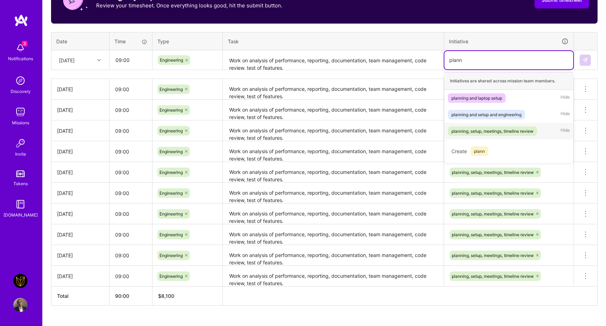
click at [486, 131] on div "planning, setup, meetings, timeline review" at bounding box center [493, 131] width 82 height 7
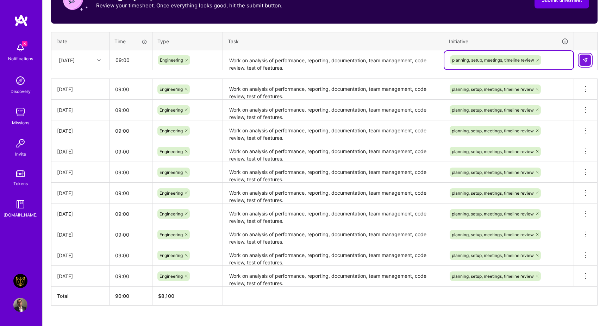
click at [590, 58] on button at bounding box center [585, 60] width 11 height 11
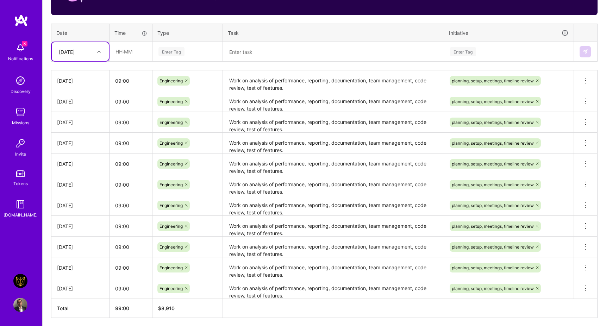
scroll to position [208, 0]
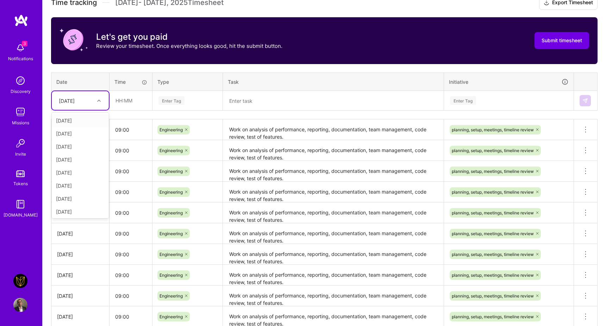
click at [82, 104] on div "[DATE]" at bounding box center [74, 101] width 39 height 12
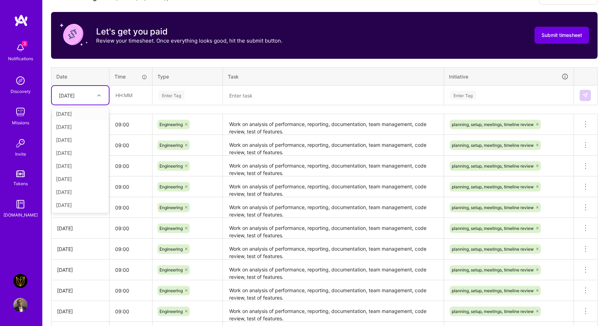
click at [112, 61] on div "Time tracking [DATE] - [DATE] Timesheet Export Timesheet Let's get you paid Rev…" at bounding box center [324, 175] width 547 height 371
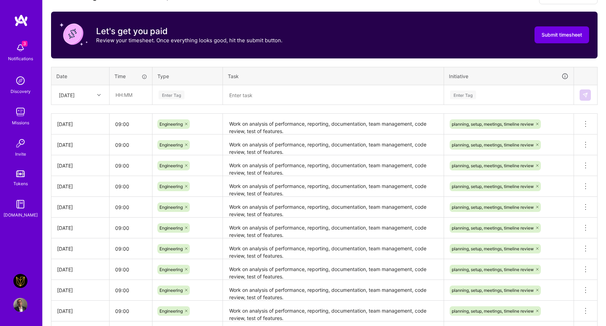
click at [111, 73] on th "Time" at bounding box center [131, 76] width 43 height 18
click at [525, 29] on div "Let's get you paid Review your timesheet. Once everything looks good, hit the s…" at bounding box center [324, 35] width 547 height 47
click at [538, 30] on button "Submit timesheet" at bounding box center [562, 34] width 55 height 17
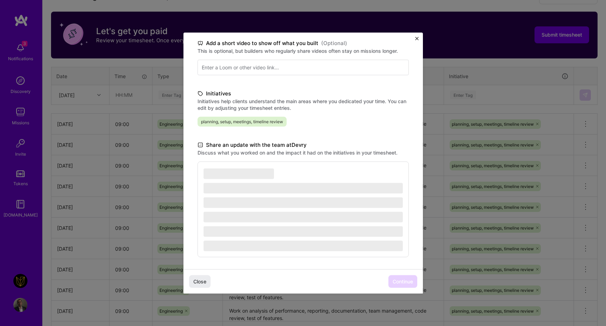
scroll to position [114, 0]
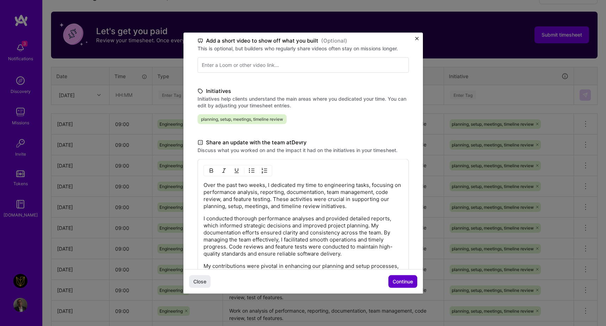
click at [398, 281] on span "Continue" at bounding box center [403, 281] width 20 height 7
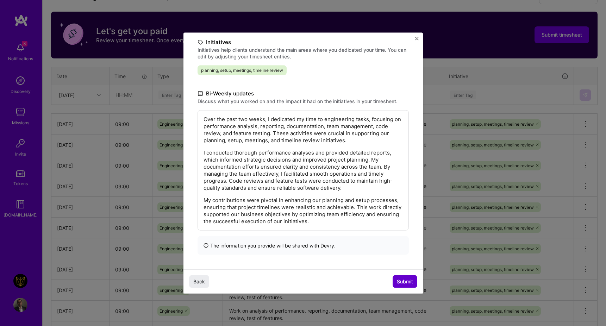
scroll to position [43, 0]
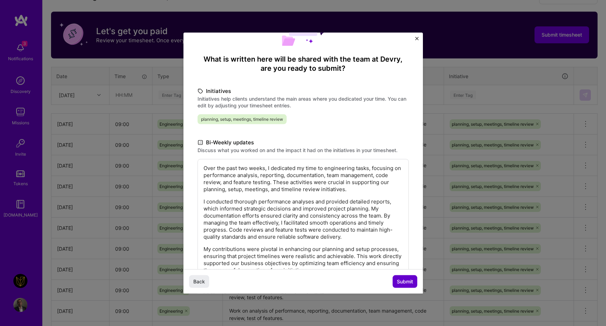
click at [405, 279] on span "Submit" at bounding box center [405, 281] width 16 height 7
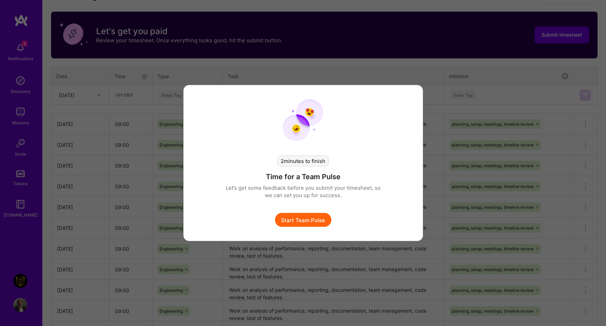
click at [315, 220] on button "Start Team Pulse" at bounding box center [303, 220] width 56 height 14
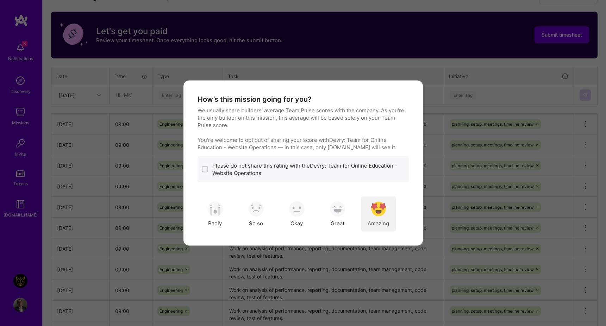
click at [375, 210] on img "modal" at bounding box center [379, 209] width 16 height 16
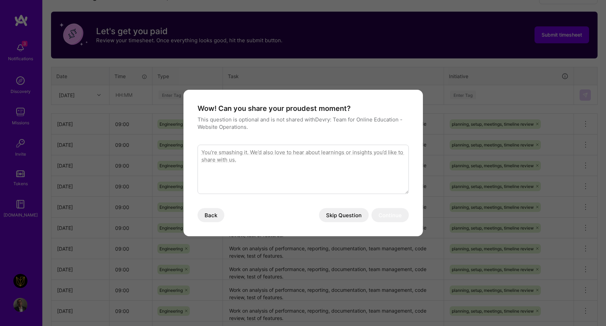
click at [354, 218] on button "Skip Question" at bounding box center [344, 215] width 50 height 14
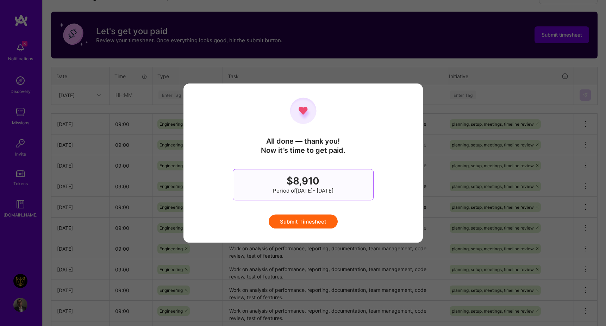
click at [329, 223] on button "Submit Timesheet" at bounding box center [303, 222] width 69 height 14
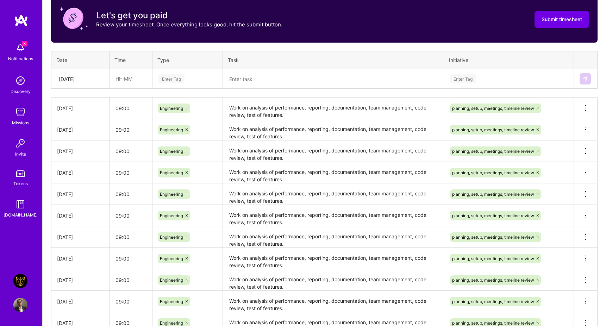
scroll to position [0, 0]
